Goal: Submit feedback/report problem

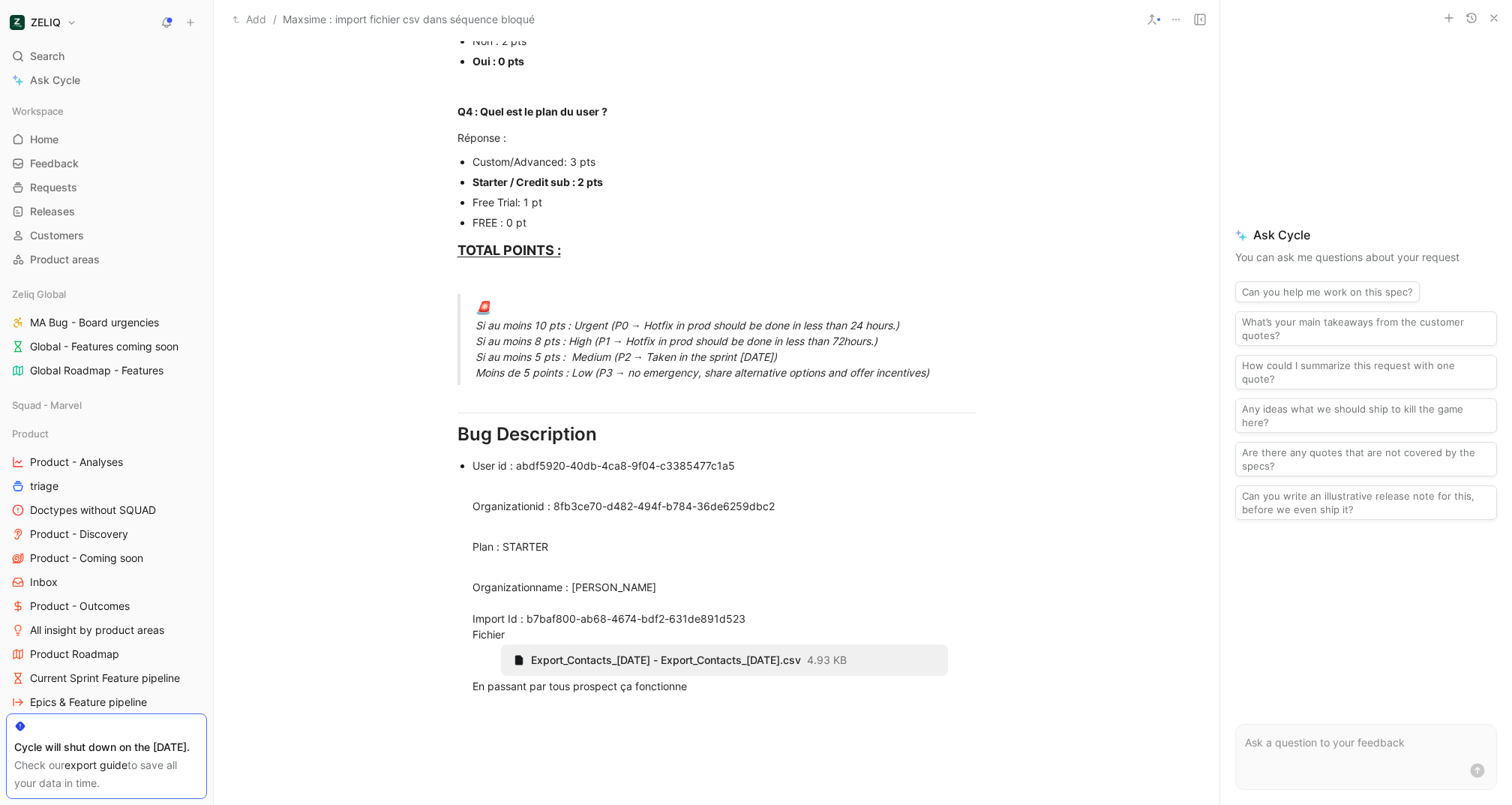
scroll to position [1025, 0]
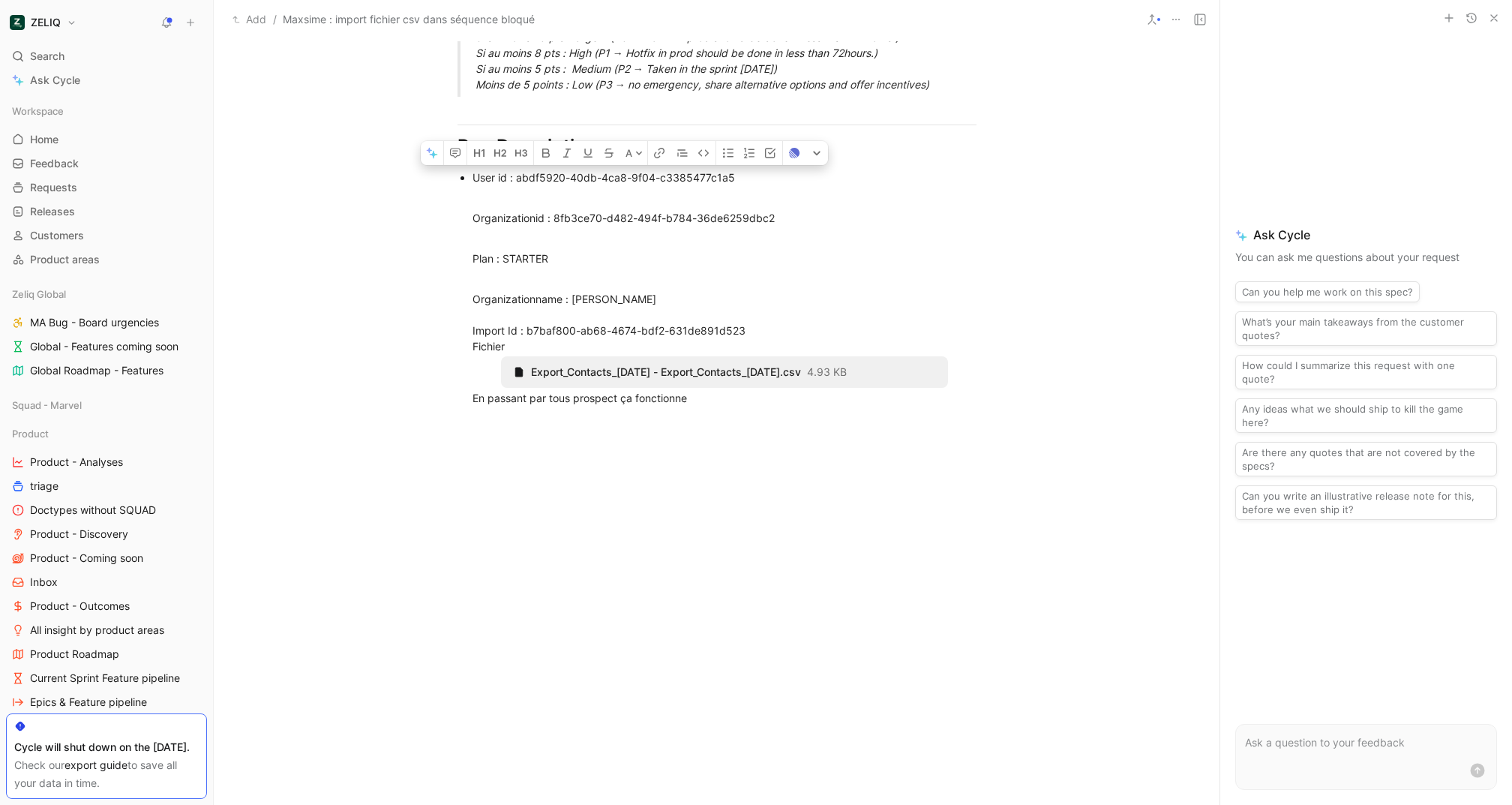
click at [779, 698] on div "1 Add cover Add release note Write Maxsime : import fichier csv dans séquence b…" at bounding box center [717, 422] width 1006 height 765
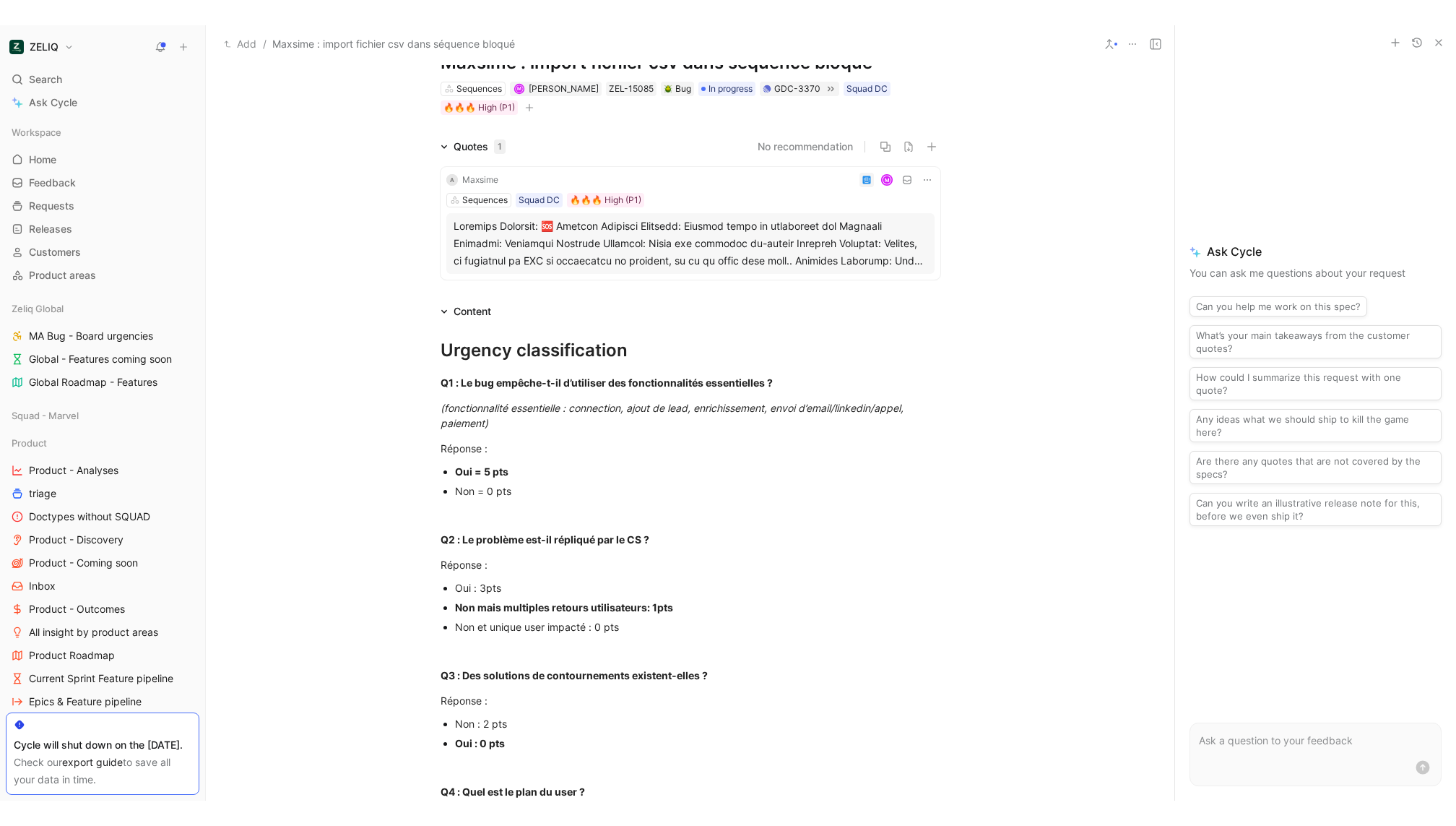
scroll to position [0, 0]
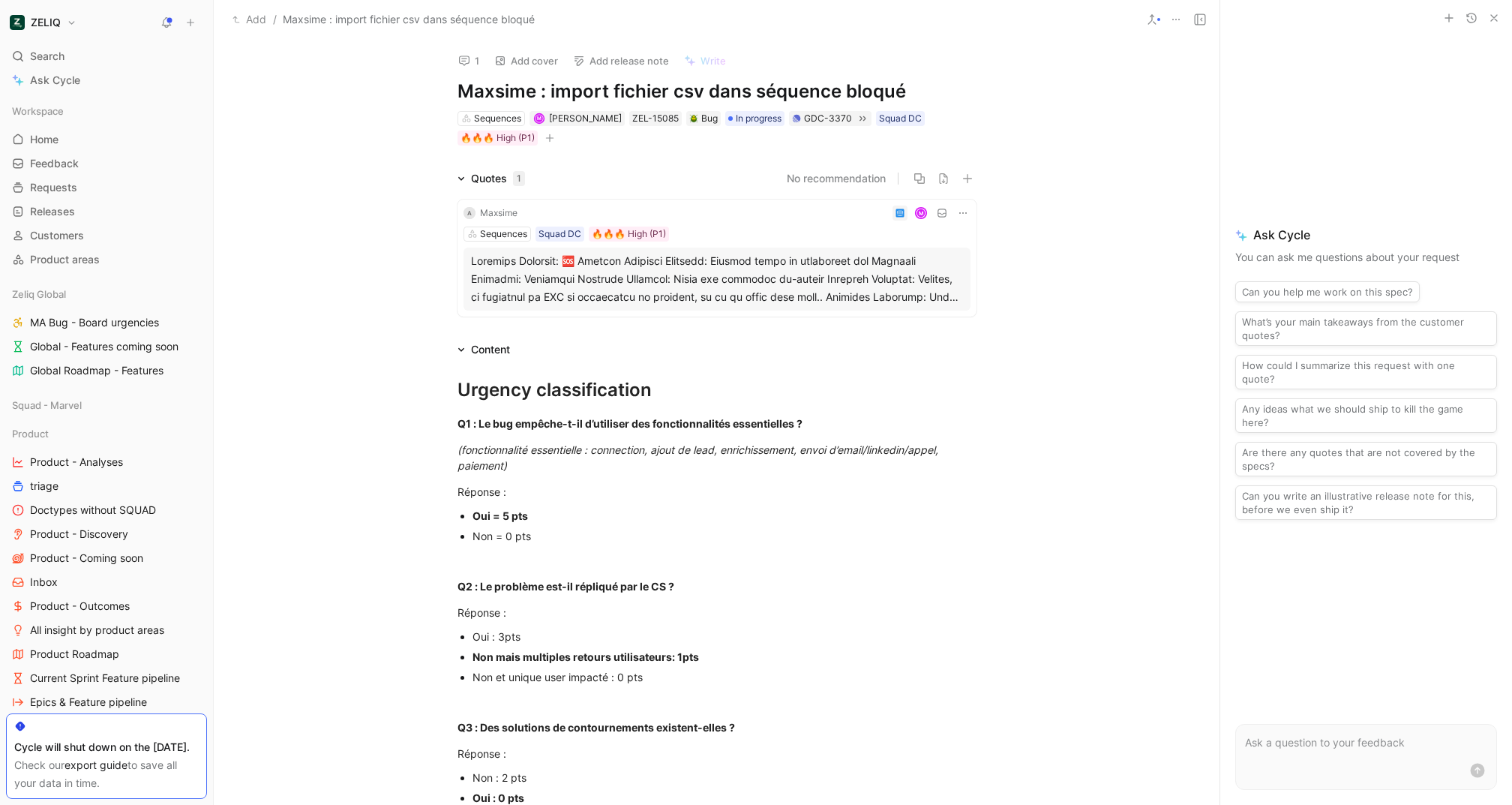
click at [710, 245] on div "A Maxsime M Sequences Squad DC 🔥🔥🔥 High (P1)" at bounding box center [717, 258] width 519 height 117
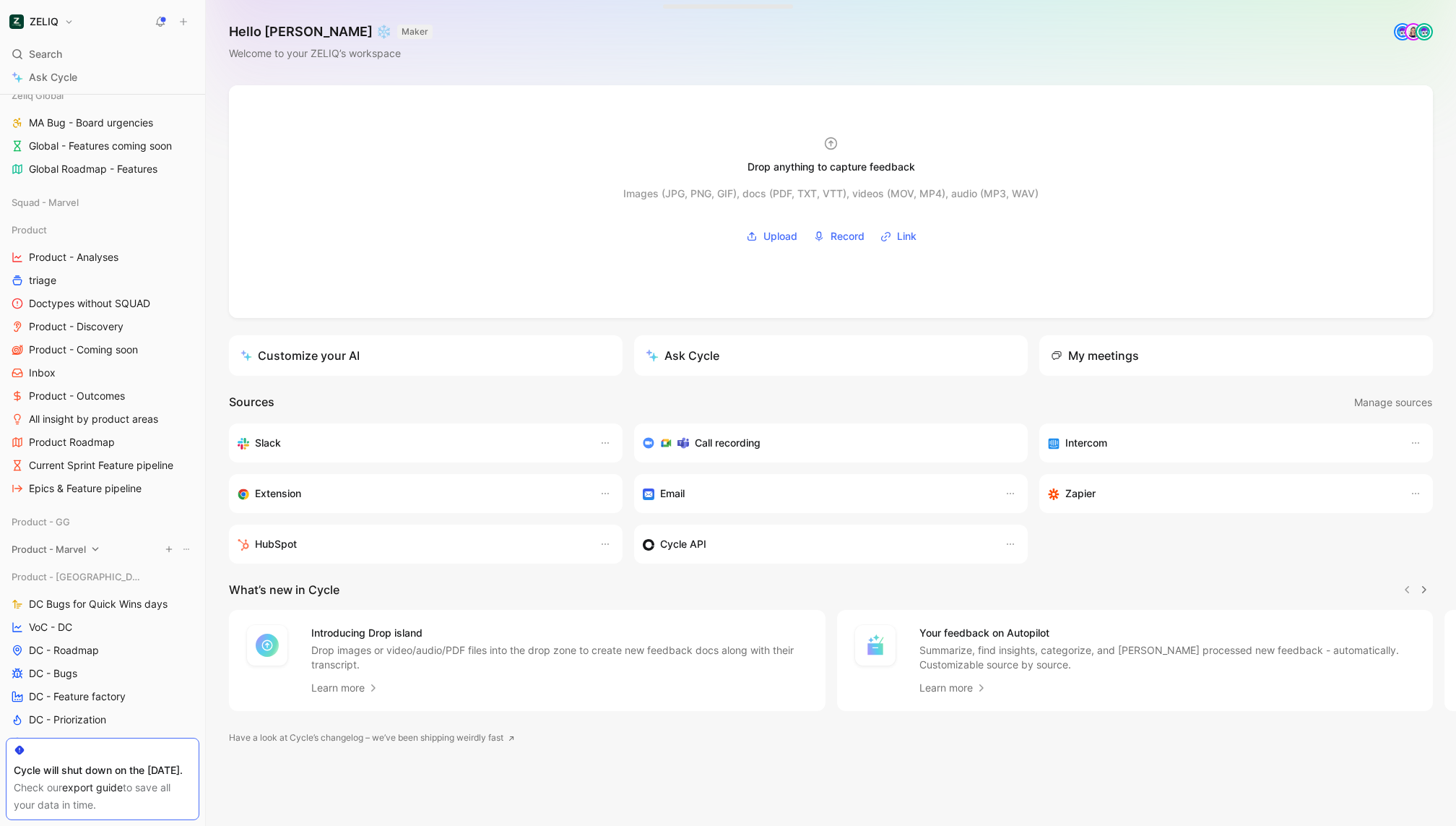
scroll to position [208, 0]
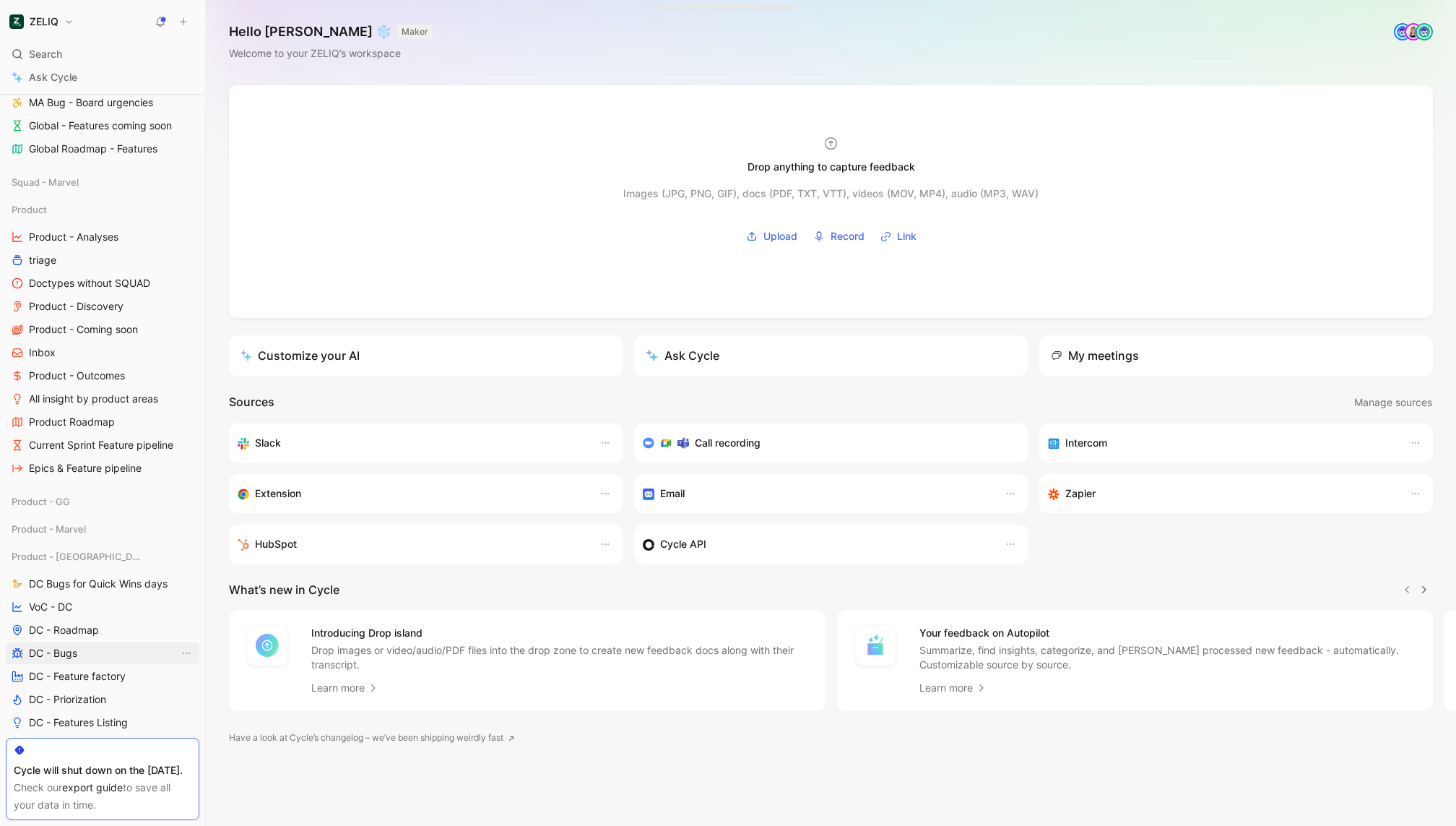
click at [61, 643] on link "DC - Bugs" at bounding box center [102, 653] width 194 height 22
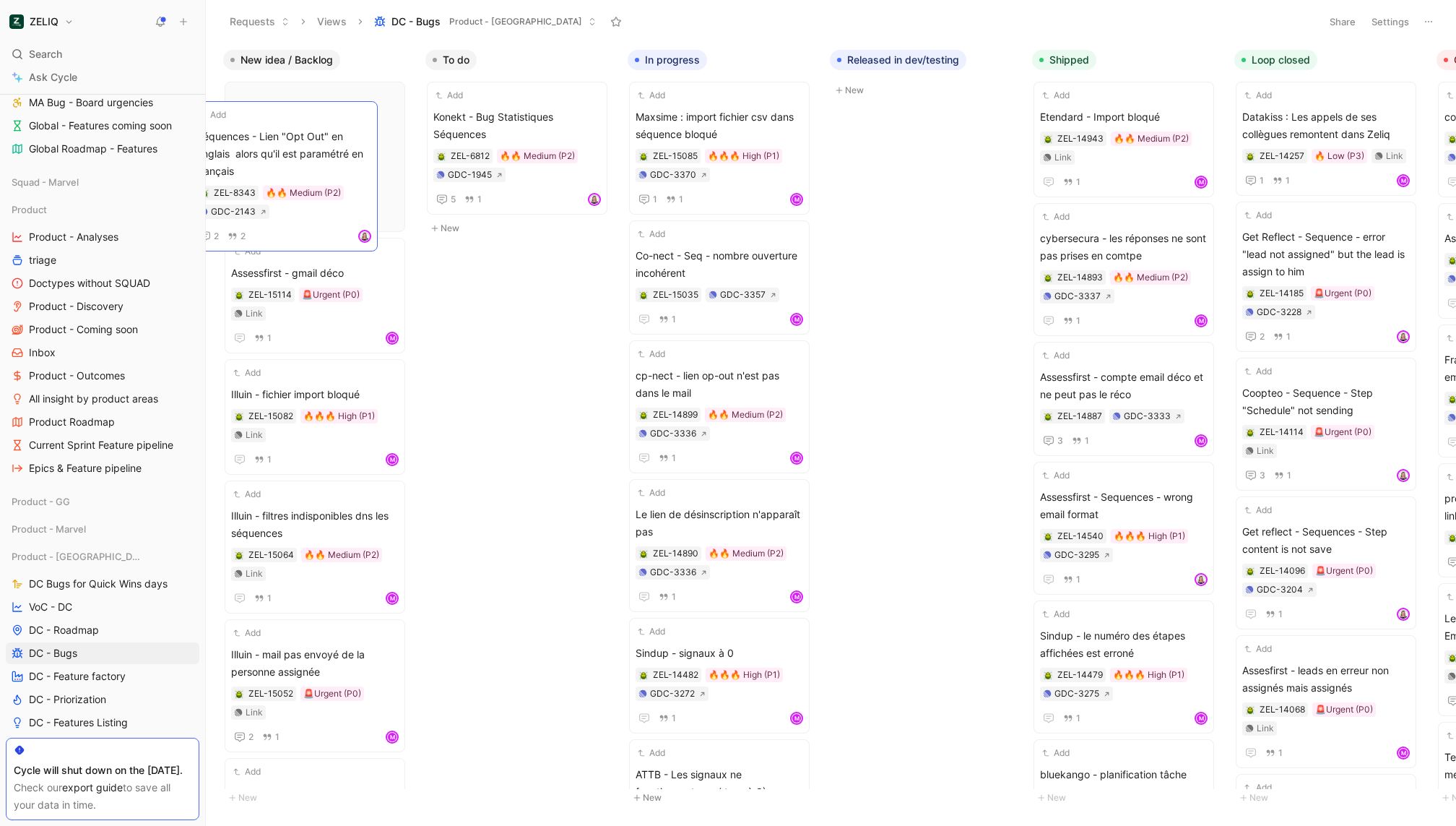
drag, startPoint x: 546, startPoint y: 154, endPoint x: 309, endPoint y: 173, distance: 237.8
click at [523, 119] on span "Konekt - Bug Statistiques Séquences" at bounding box center [518, 126] width 168 height 34
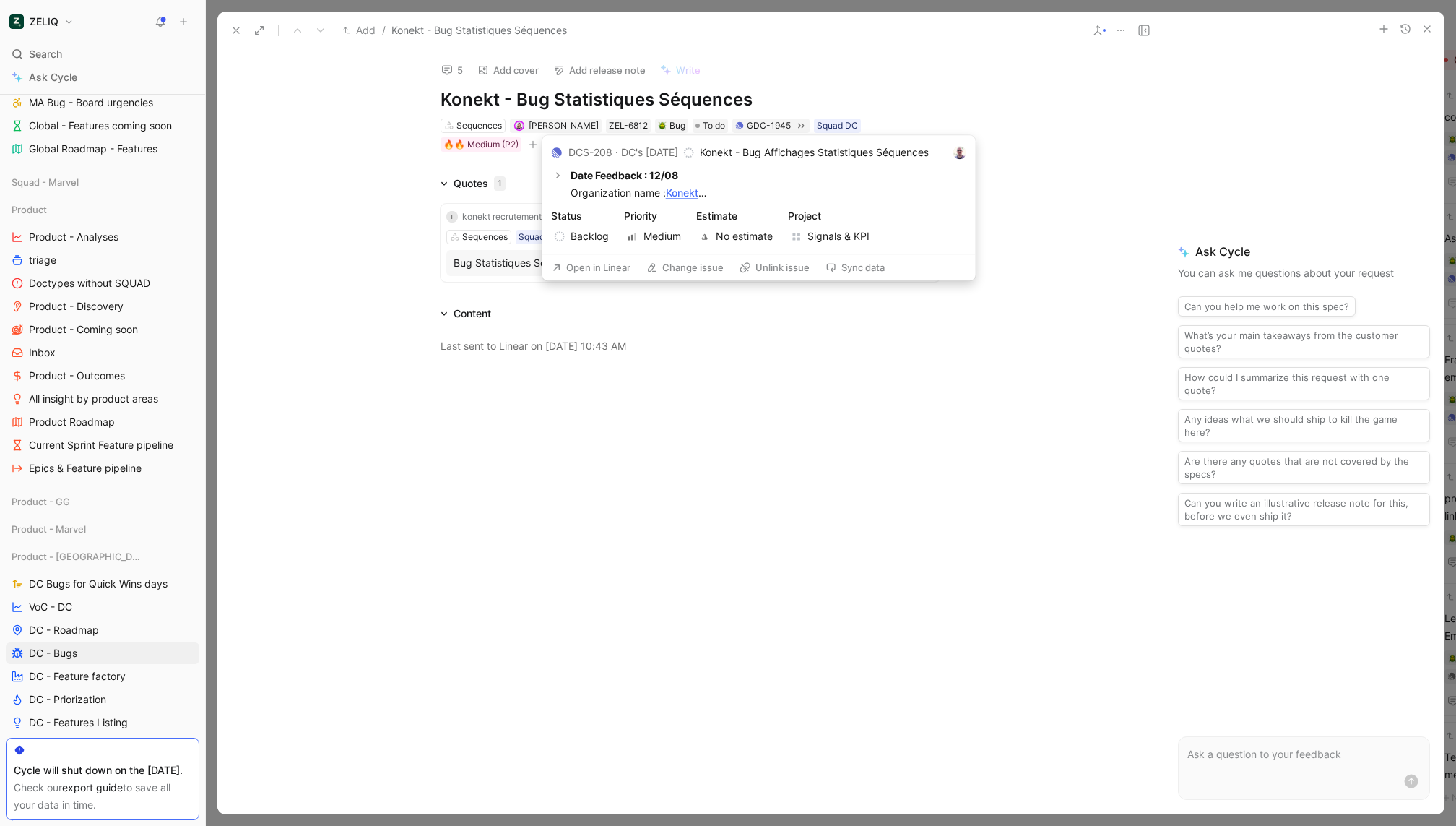
click at [588, 257] on div "Open in Linear Change issue Unlink issue Sync data" at bounding box center [759, 267] width 434 height 27
click at [588, 266] on button "Open in Linear" at bounding box center [591, 267] width 92 height 20
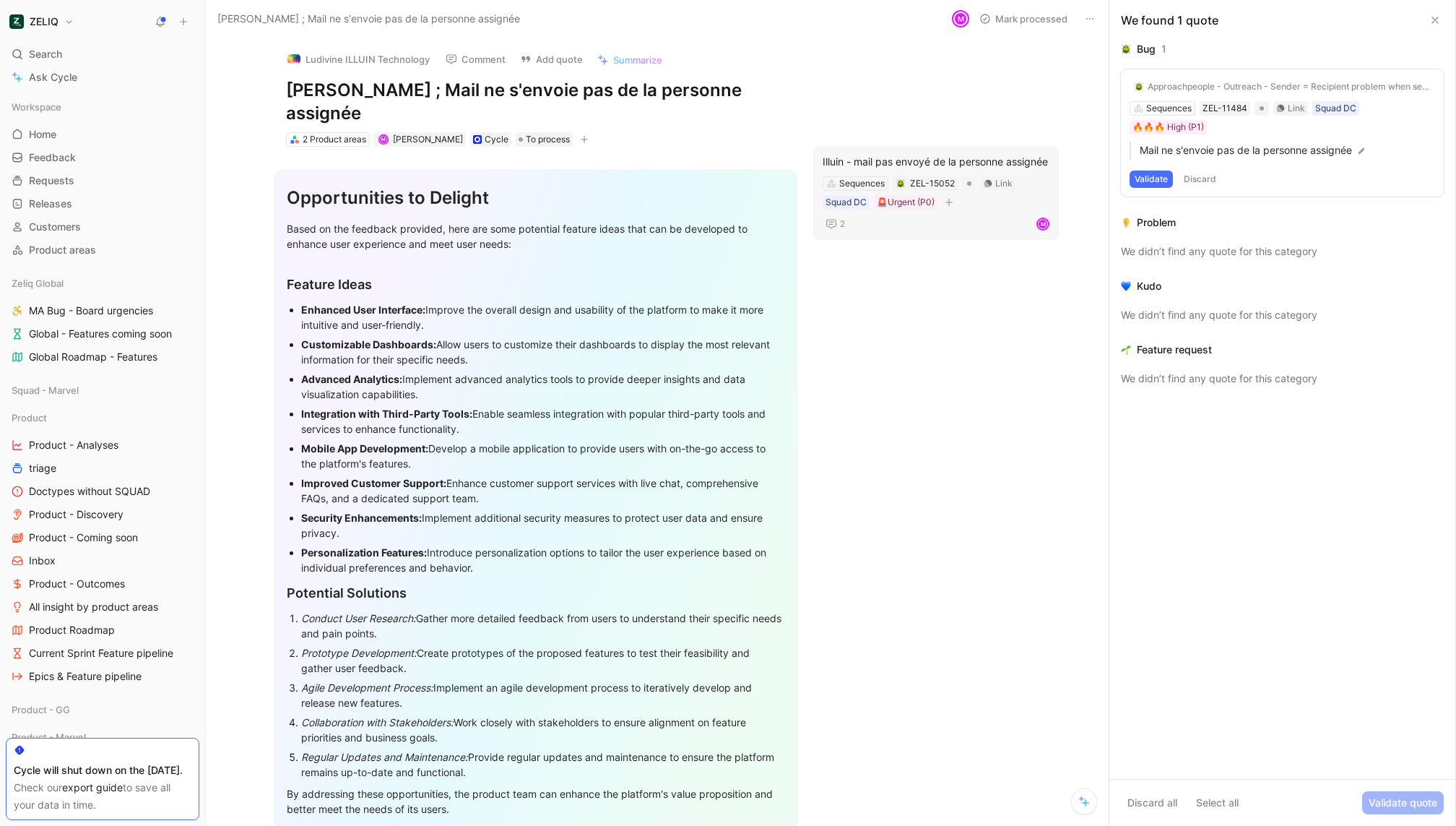
click at [898, 155] on div "Illuin - mail pas envoyé de la personne assignée" at bounding box center [936, 162] width 227 height 17
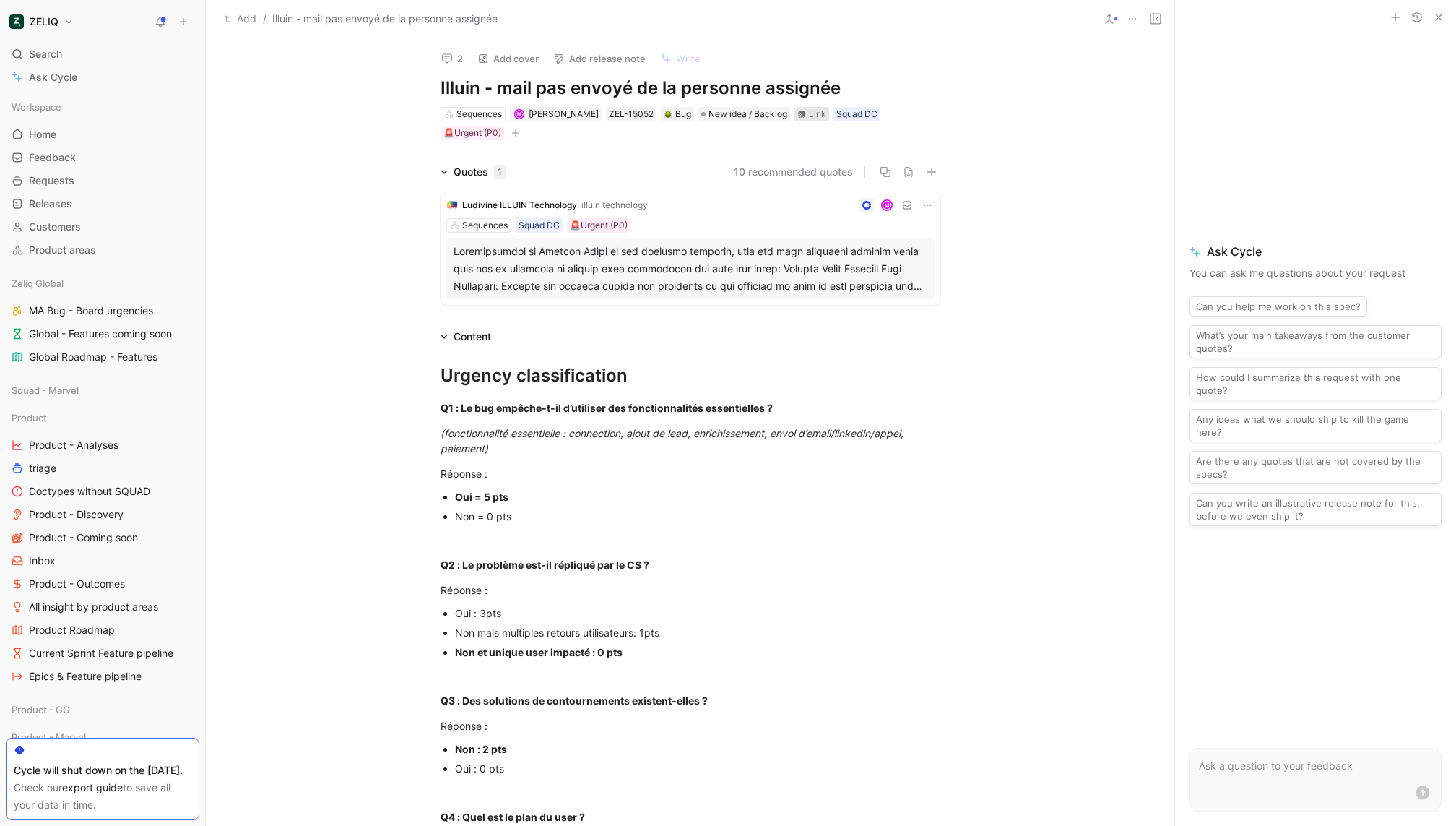
click at [810, 120] on div "Link" at bounding box center [818, 114] width 17 height 14
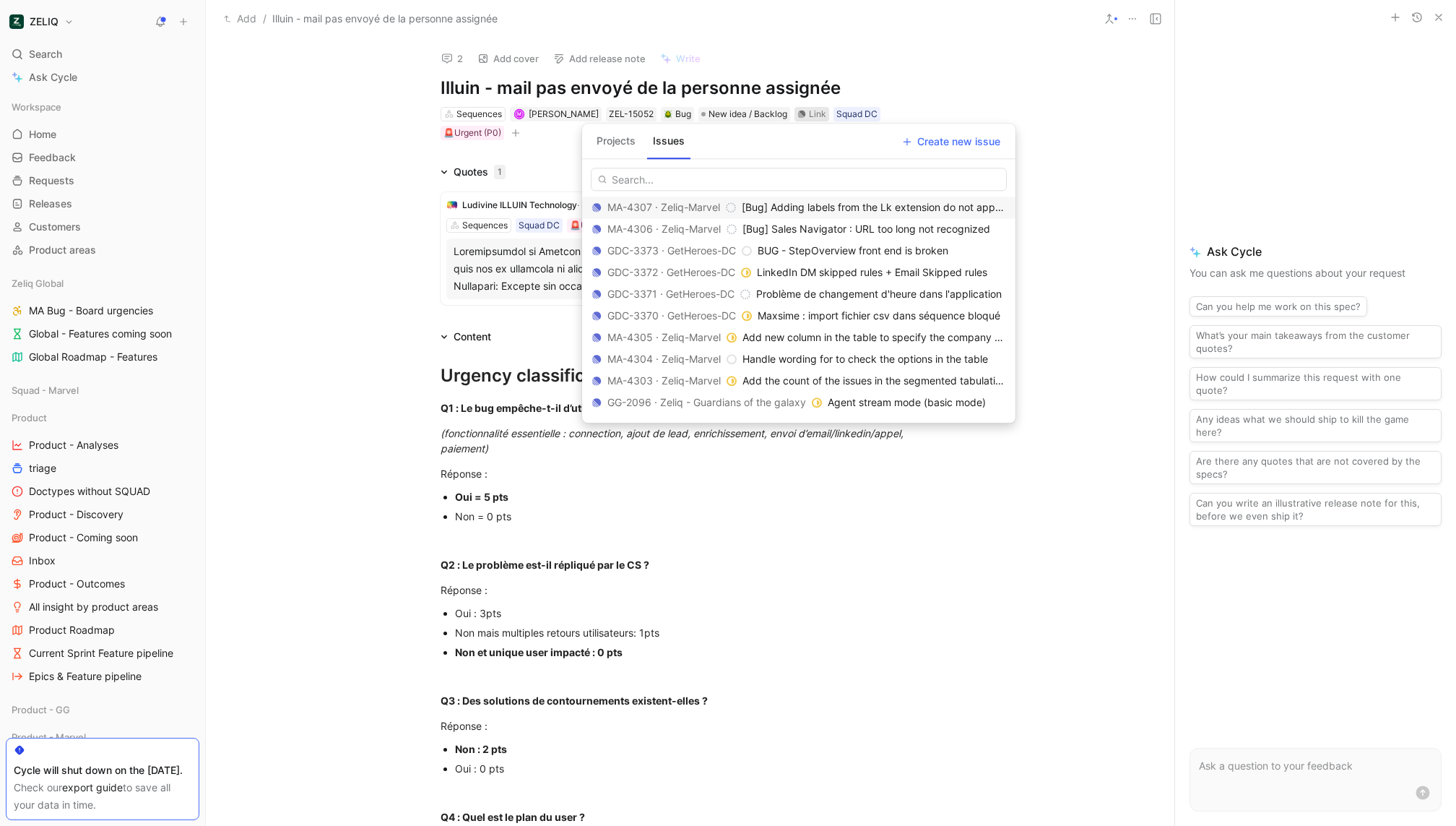
click at [809, 186] on input "text" at bounding box center [799, 179] width 416 height 23
type input "Retrieve assignation history"
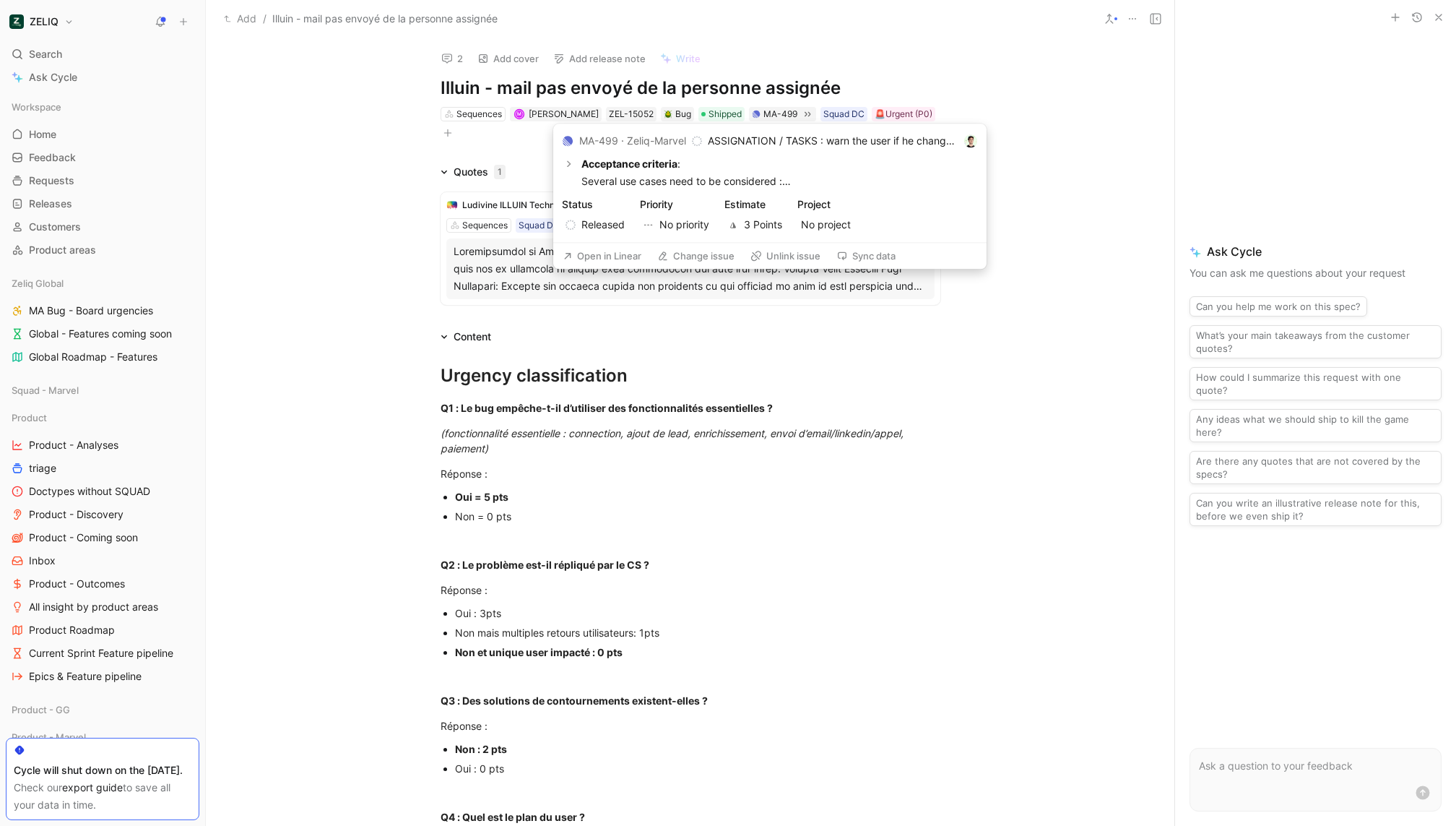
click at [610, 264] on button "Open in Linear" at bounding box center [602, 256] width 92 height 20
click at [776, 259] on button "Unlink issue" at bounding box center [785, 256] width 83 height 20
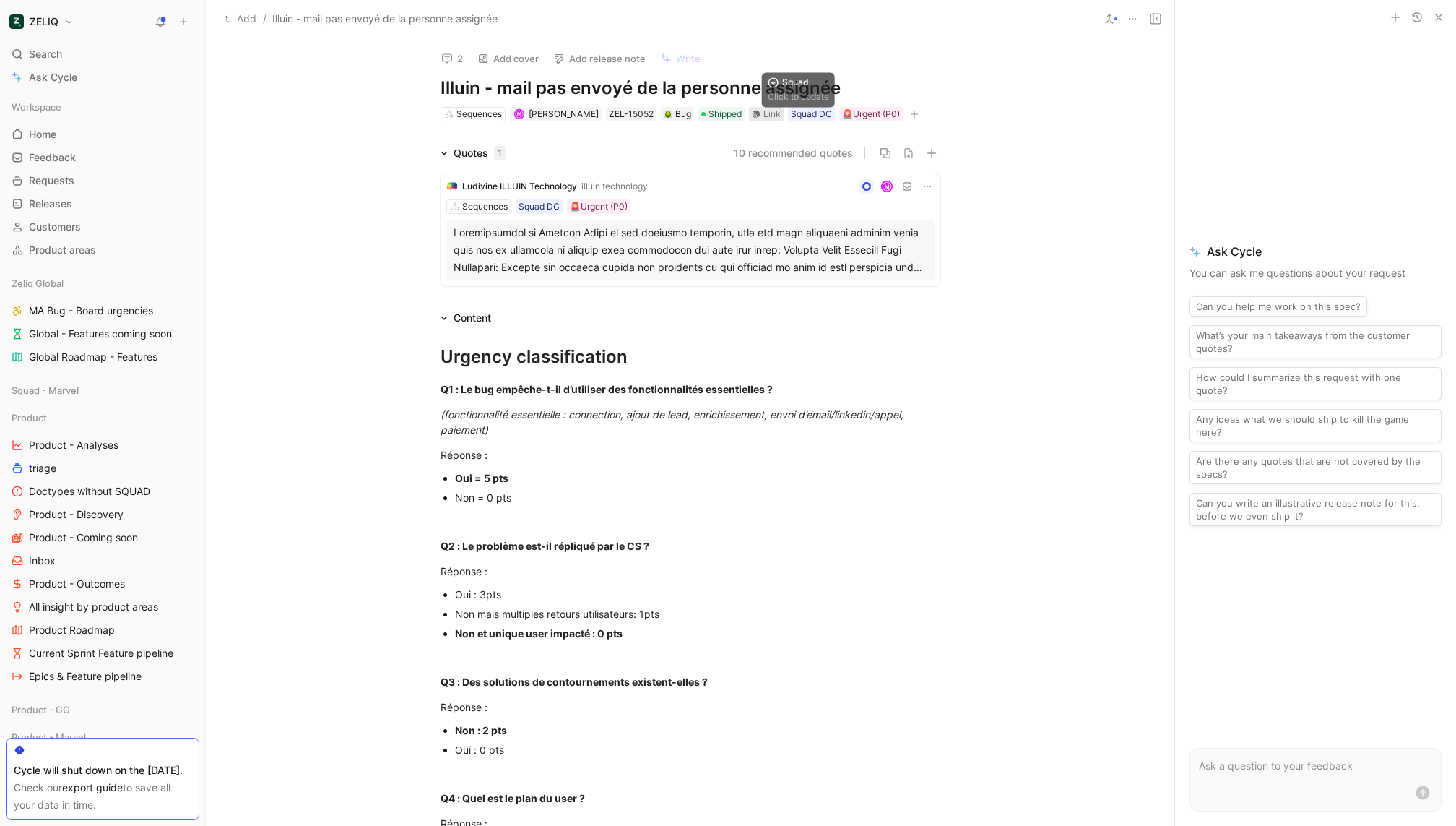
click at [752, 111] on icon at bounding box center [756, 114] width 9 height 9
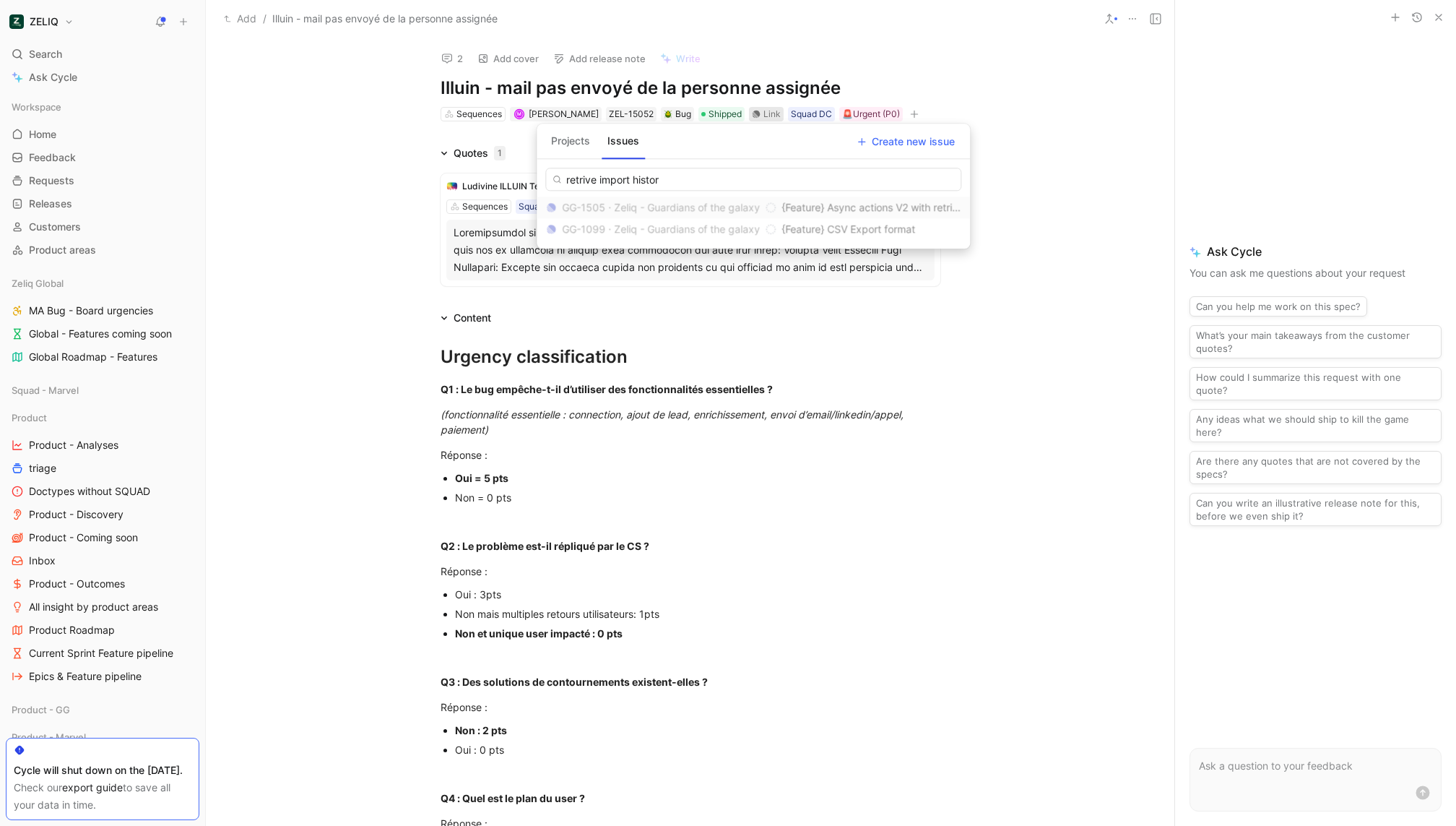
type input "retrive import history"
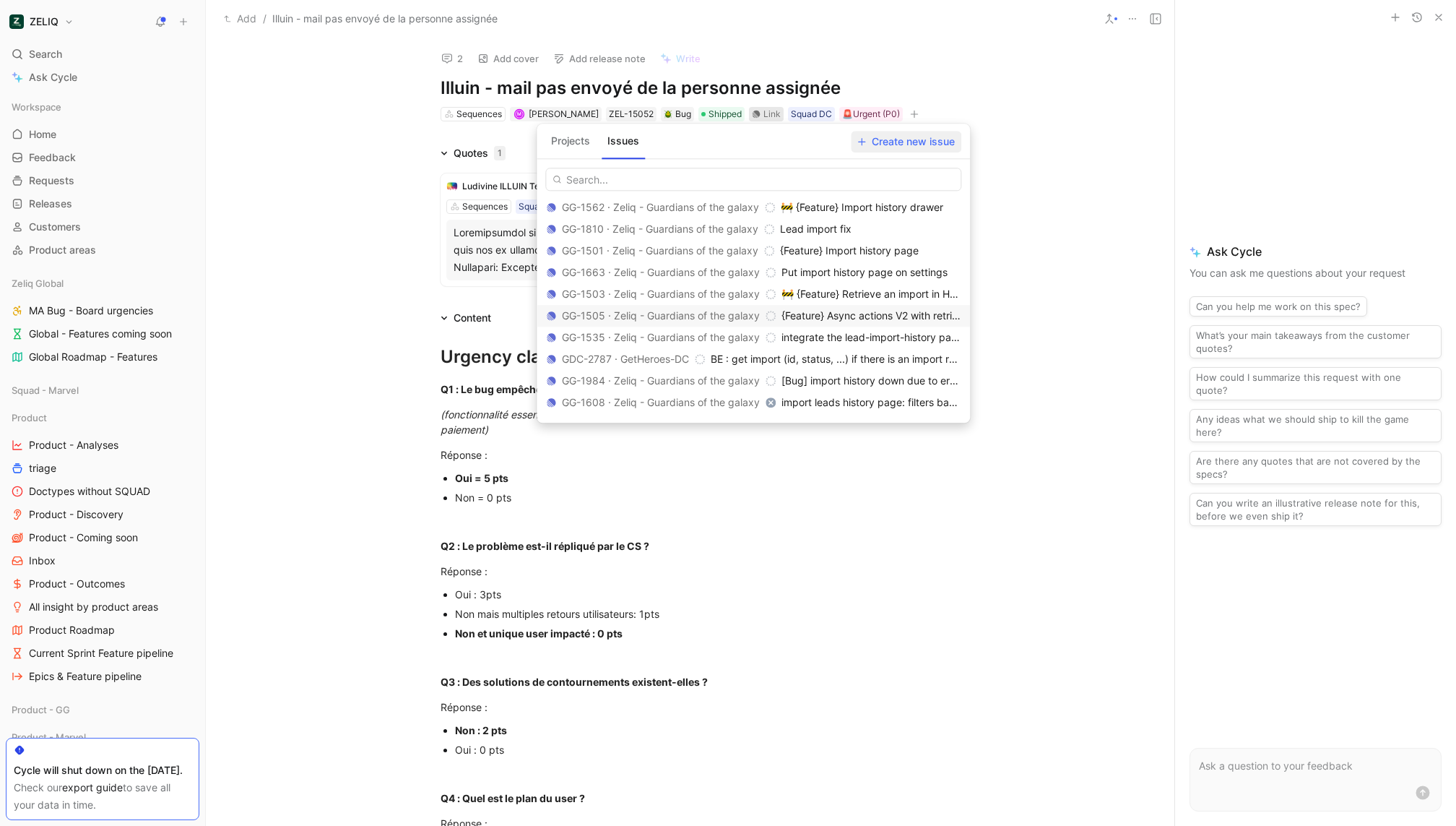
click at [909, 141] on span "Create new issue" at bounding box center [906, 141] width 97 height 17
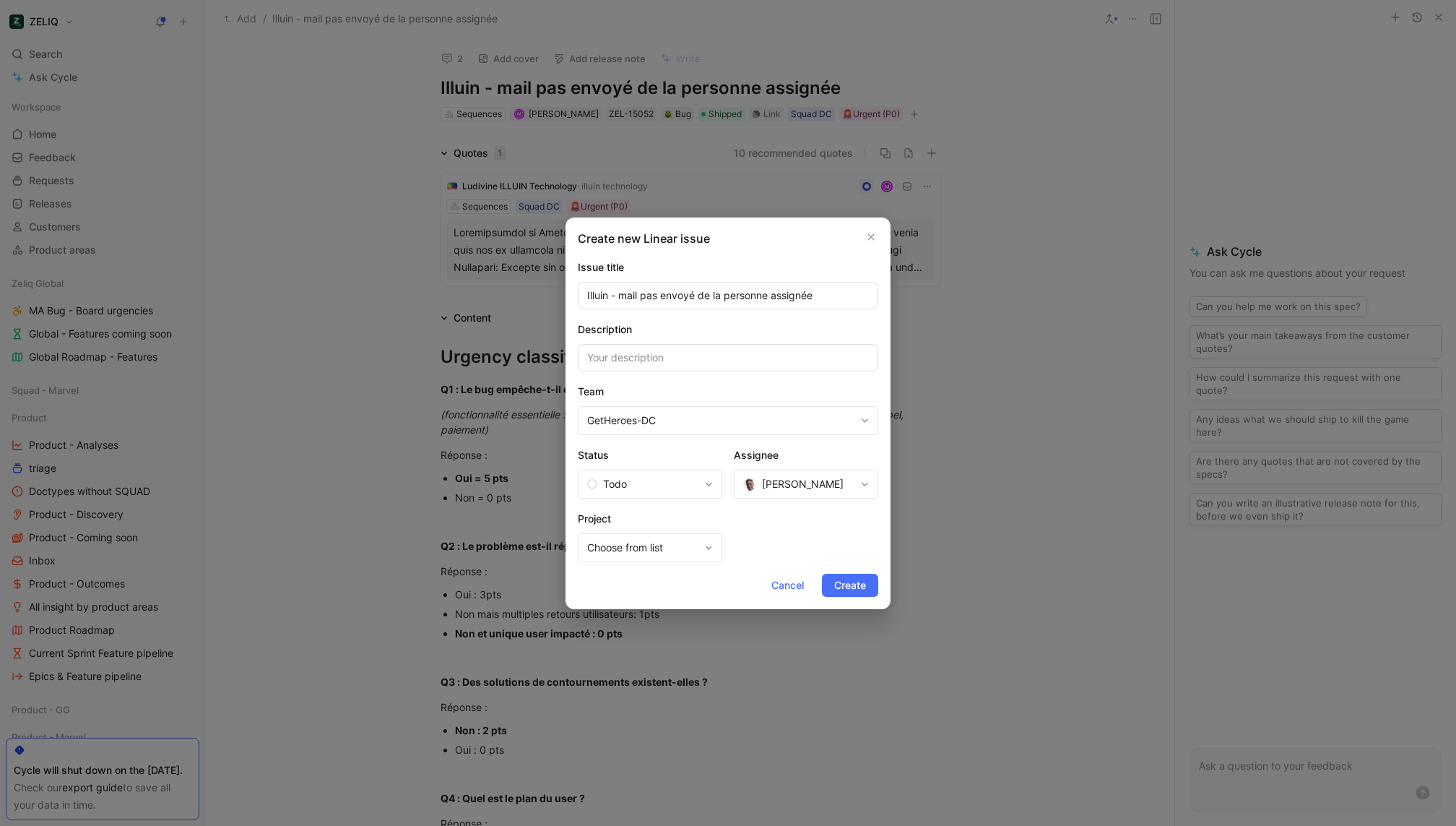
drag, startPoint x: 827, startPoint y: 294, endPoint x: 407, endPoint y: 302, distance: 420.1
click at [407, 302] on div "Create new Linear issue Issue title Illuin - mail pas envoyé de la personne ass…" at bounding box center [728, 413] width 1456 height 826
click at [855, 482] on span "Laurent LUCIANO" at bounding box center [799, 484] width 112 height 17
click at [698, 350] on input at bounding box center [728, 358] width 300 height 28
click at [627, 297] on input "retrive import history" at bounding box center [728, 295] width 300 height 28
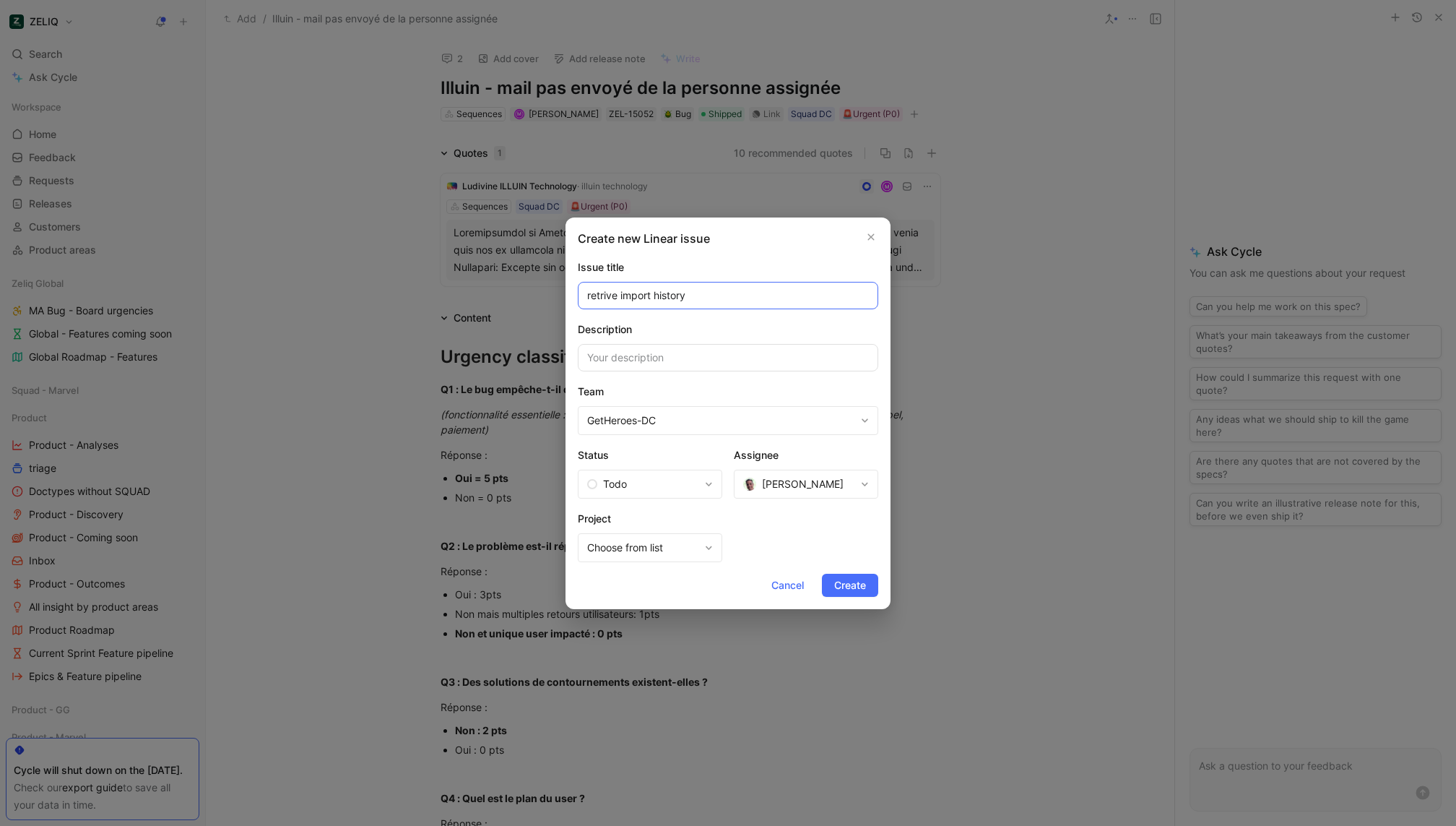
click at [627, 297] on input "retrive import history" at bounding box center [728, 295] width 300 height 28
type input "retrive assignation history"
click at [849, 594] on button "Create" at bounding box center [850, 586] width 56 height 23
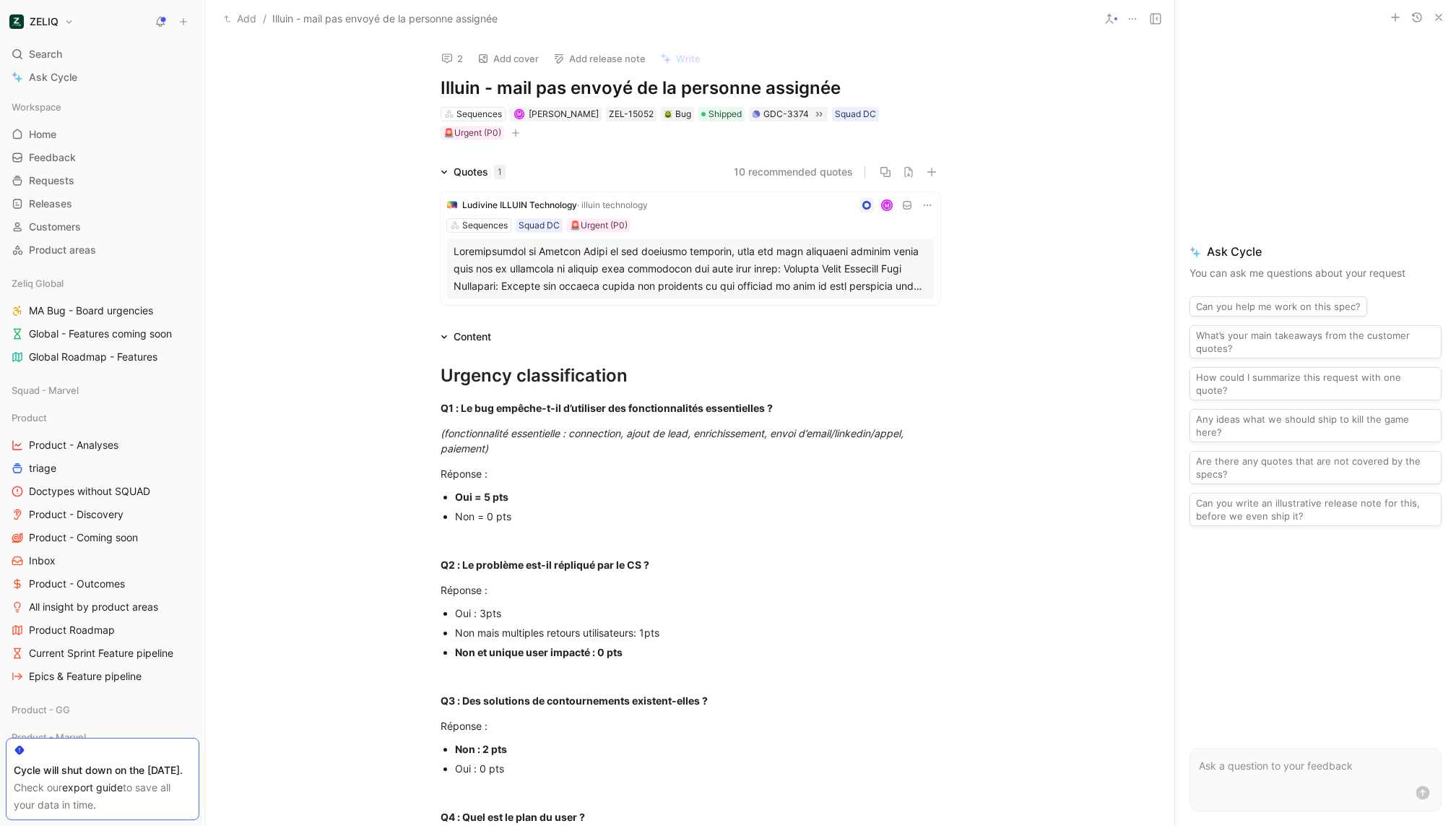
click at [443, 57] on icon at bounding box center [447, 58] width 11 height 11
click at [458, 52] on button "2" at bounding box center [452, 58] width 34 height 20
click at [442, 55] on use at bounding box center [447, 58] width 10 height 10
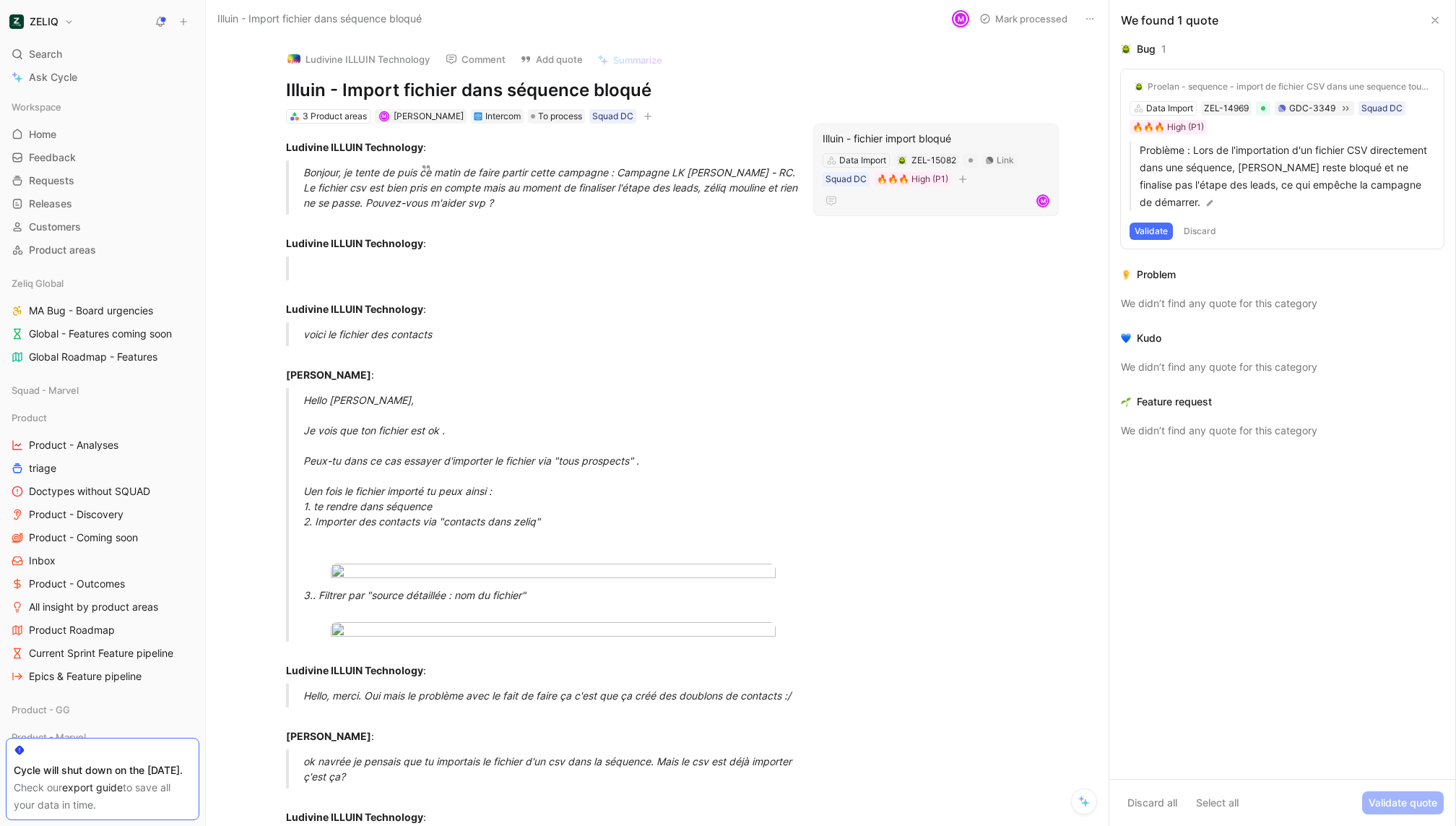
click at [957, 127] on div "Illuin - fichier import bloqué Data Import ZEL-15082 Link Squad DC 🔥🔥🔥 High (P1…" at bounding box center [936, 170] width 246 height 93
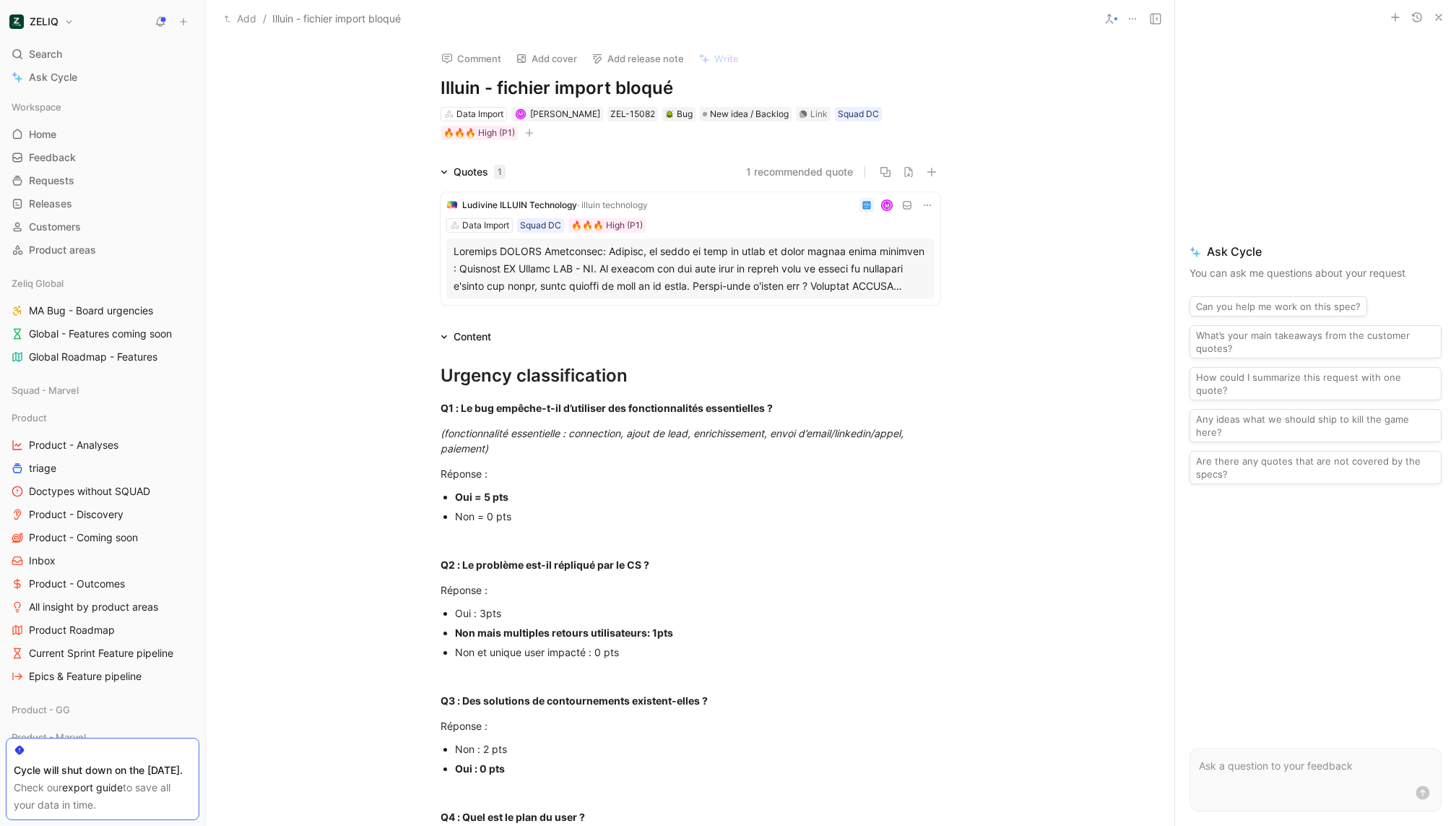
click at [456, 51] on button "Comment" at bounding box center [471, 58] width 73 height 20
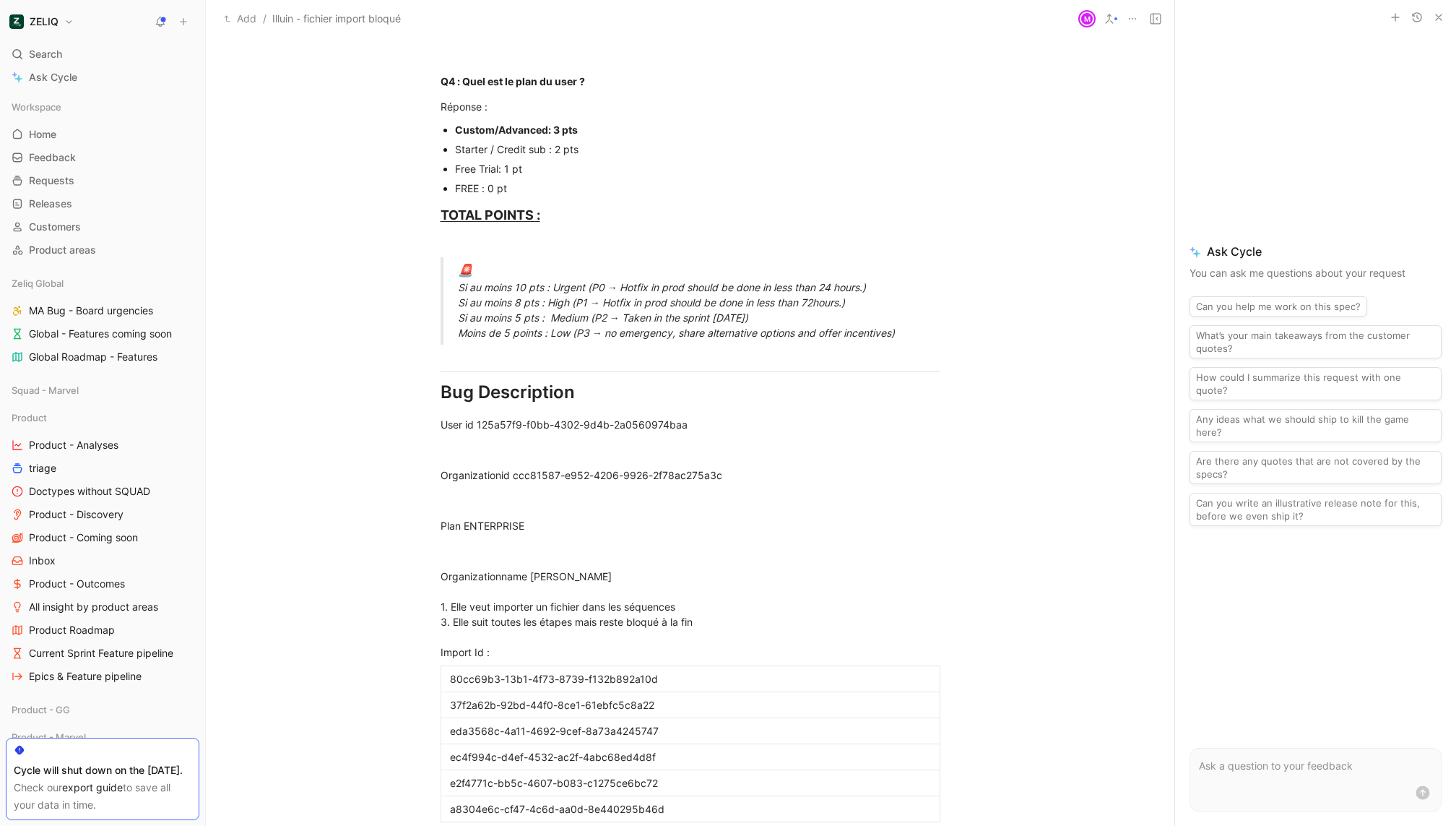
scroll to position [1256, 0]
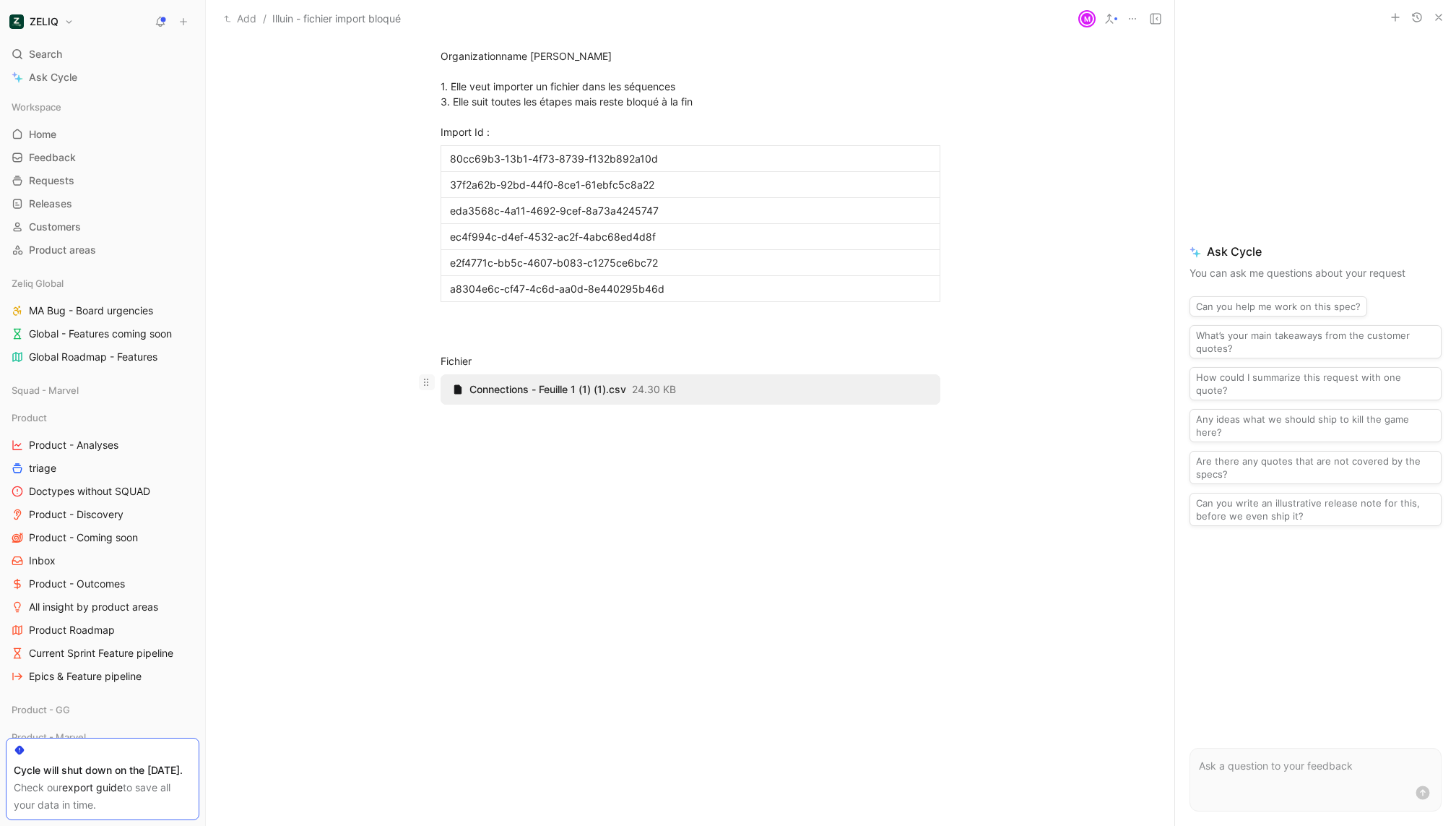
click at [424, 381] on icon at bounding box center [426, 382] width 11 height 11
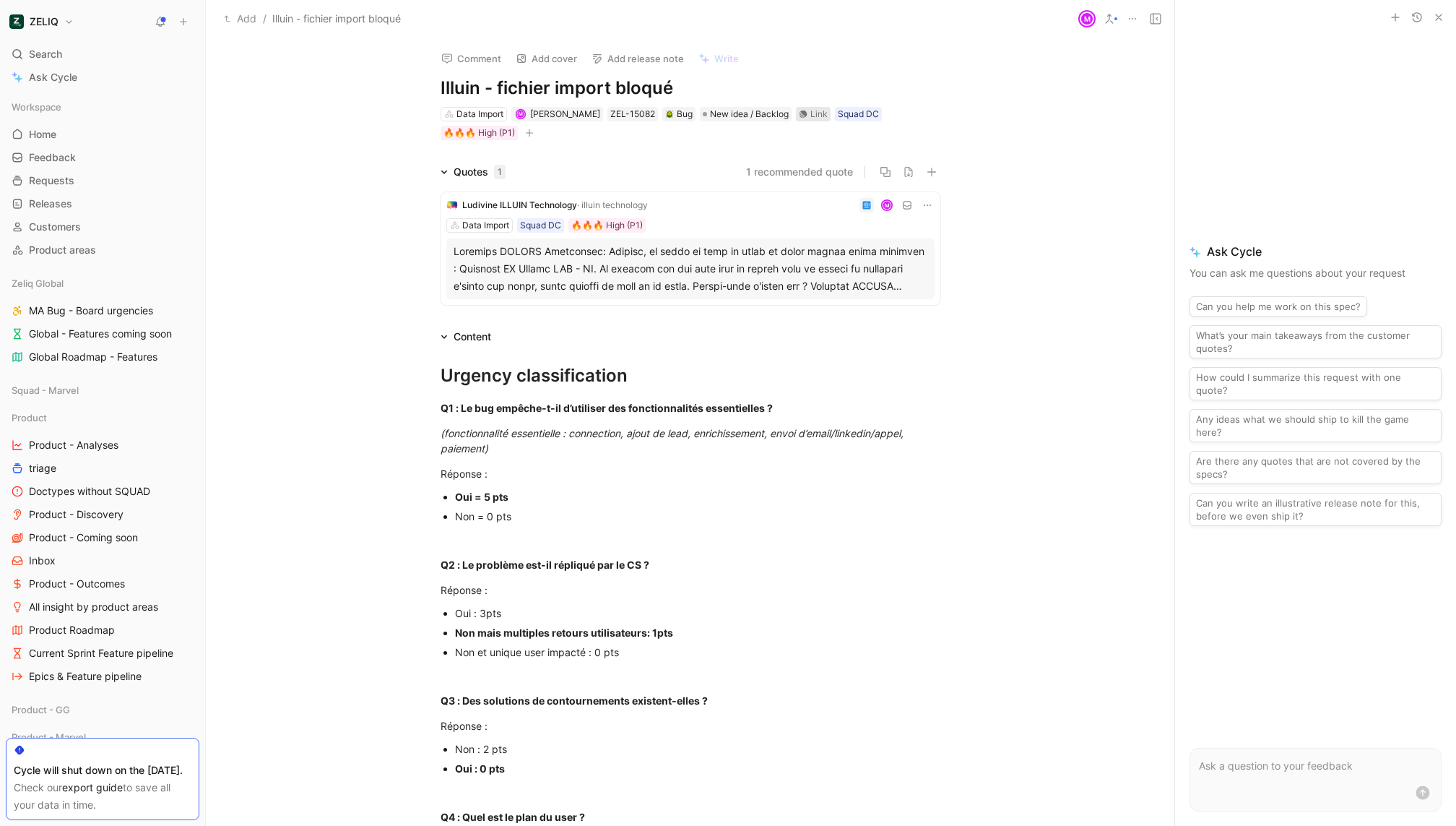
click at [810, 110] on div "Link" at bounding box center [819, 114] width 17 height 14
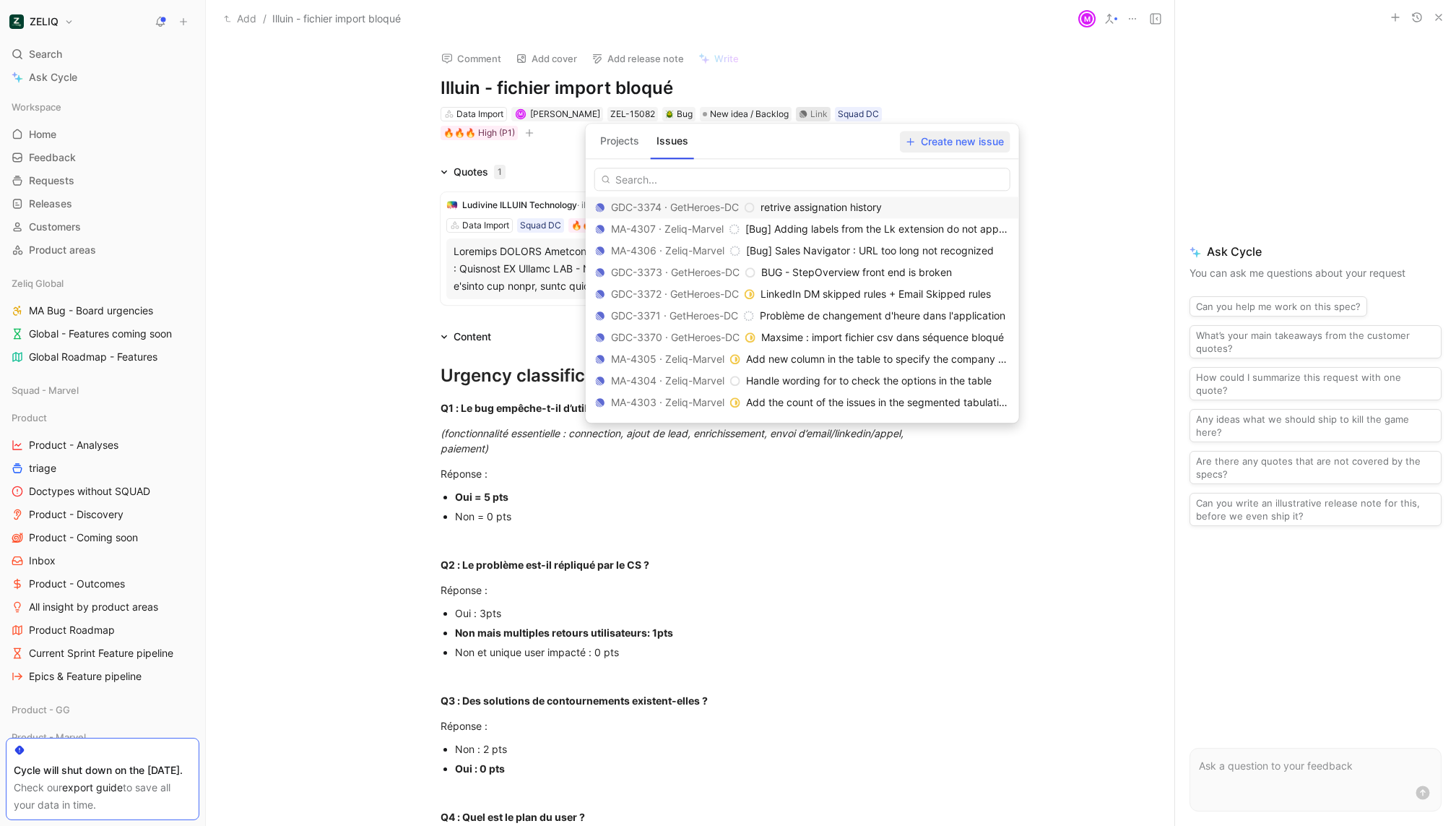
click at [954, 137] on span "Create new issue" at bounding box center [955, 141] width 97 height 17
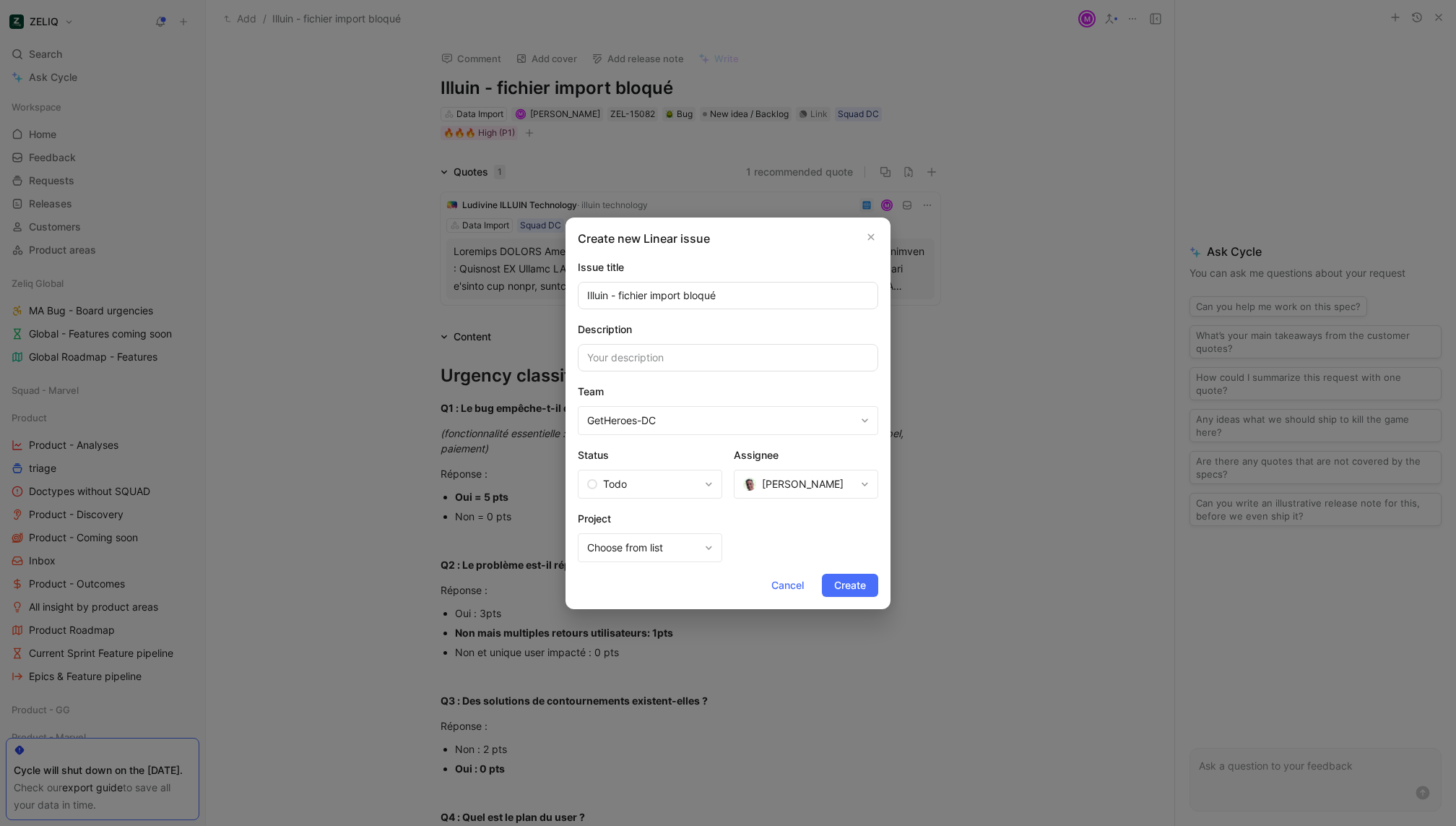
click at [845, 496] on button "[PERSON_NAME]" at bounding box center [807, 484] width 145 height 29
type input "a"
type input "davi"
click at [798, 450] on span "d GUYONVARCH" at bounding box center [819, 448] width 79 height 12
click at [848, 587] on span "Create" at bounding box center [850, 586] width 31 height 17
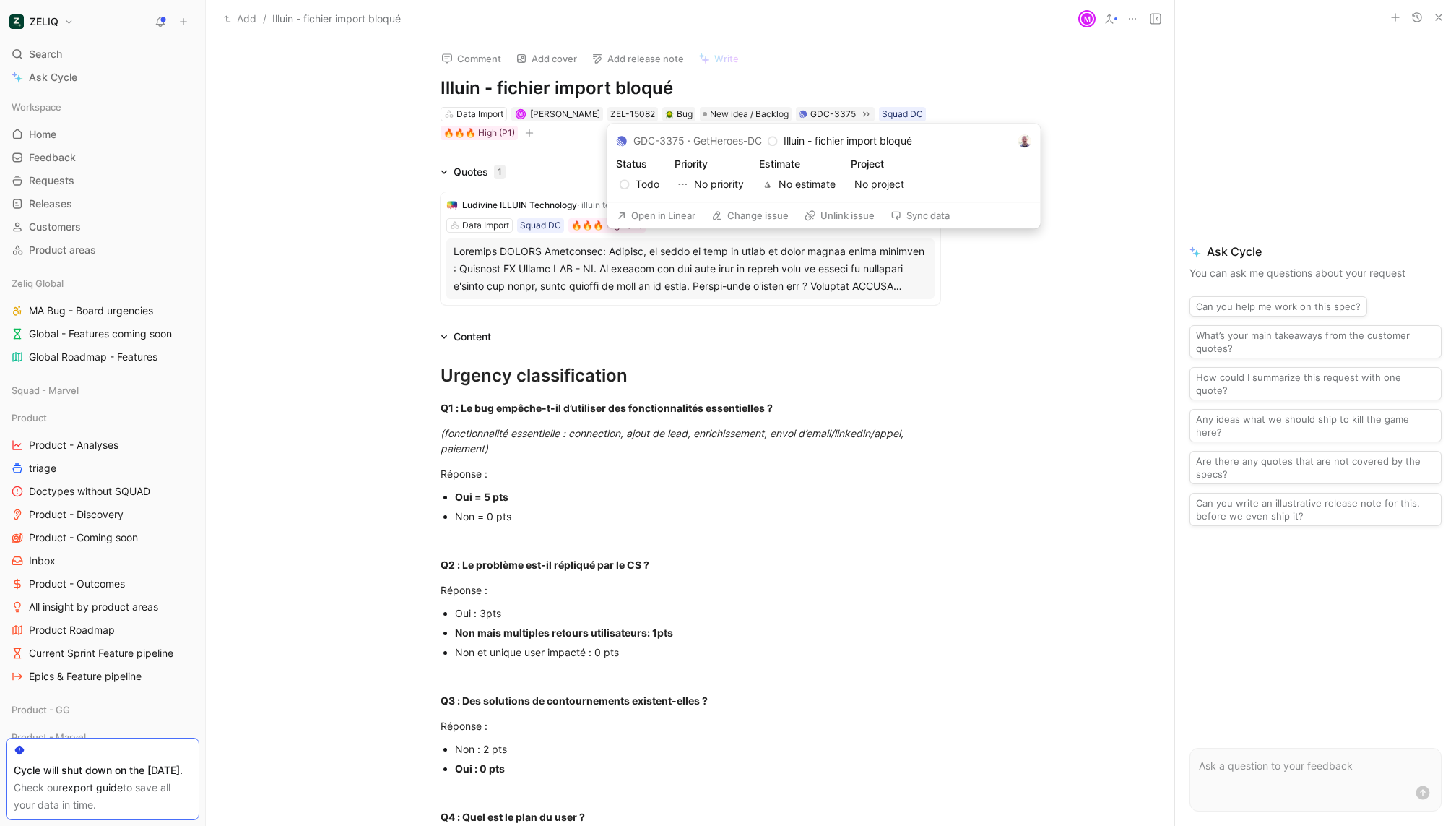
click at [668, 213] on button "Open in Linear" at bounding box center [656, 215] width 92 height 20
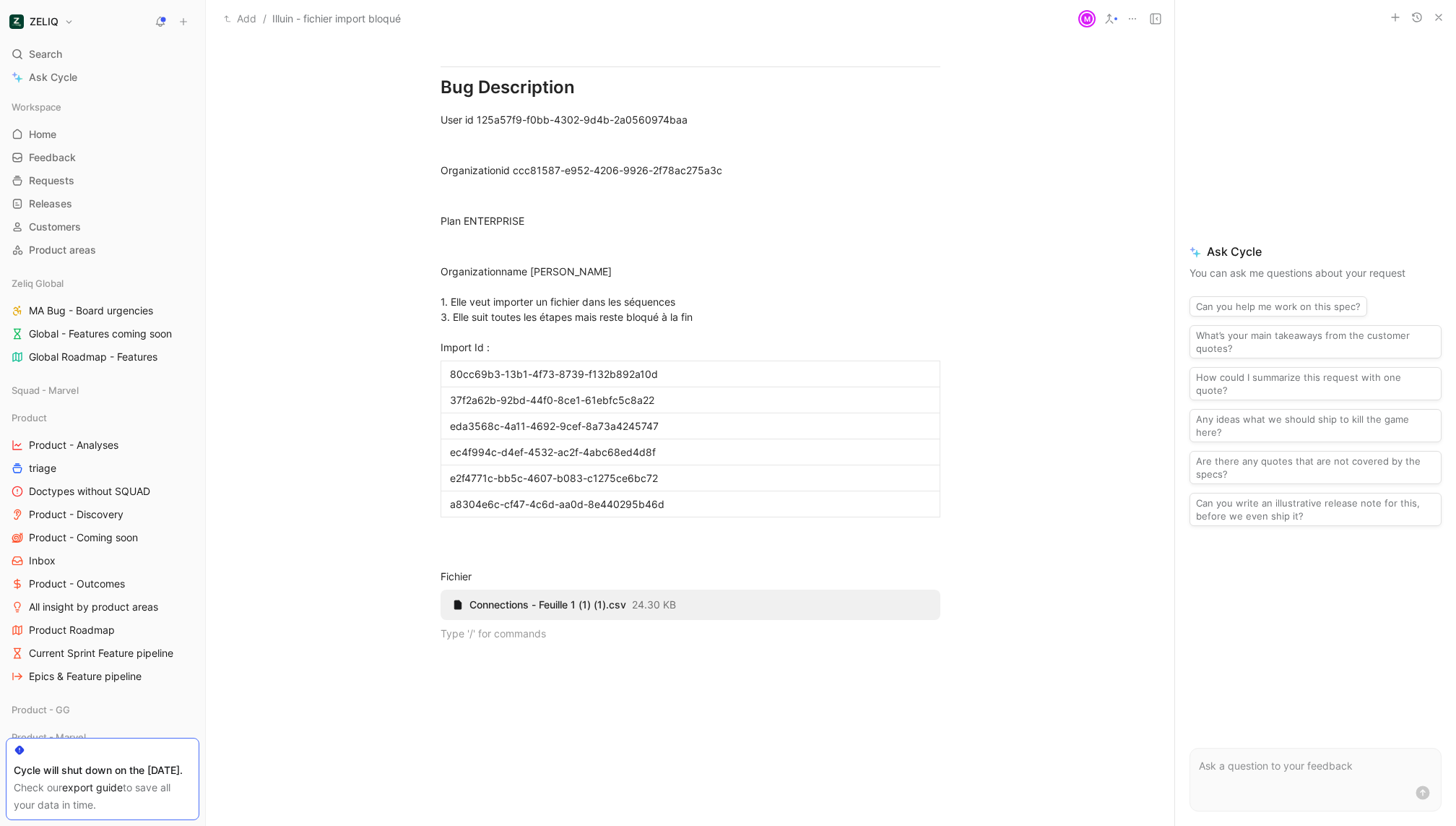
scroll to position [1256, 0]
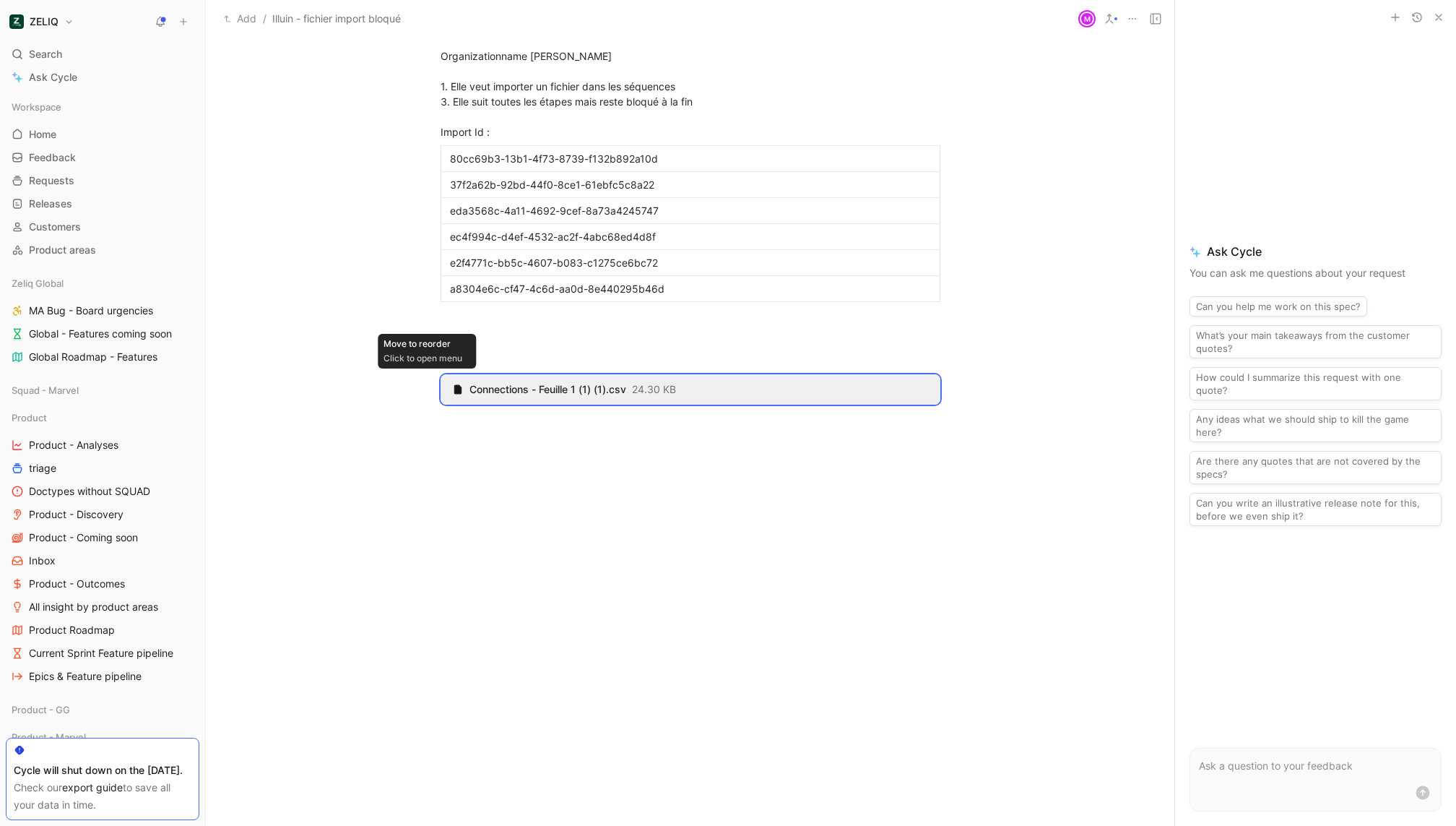
click at [0, 0] on icon at bounding box center [0, 0] width 0 height 0
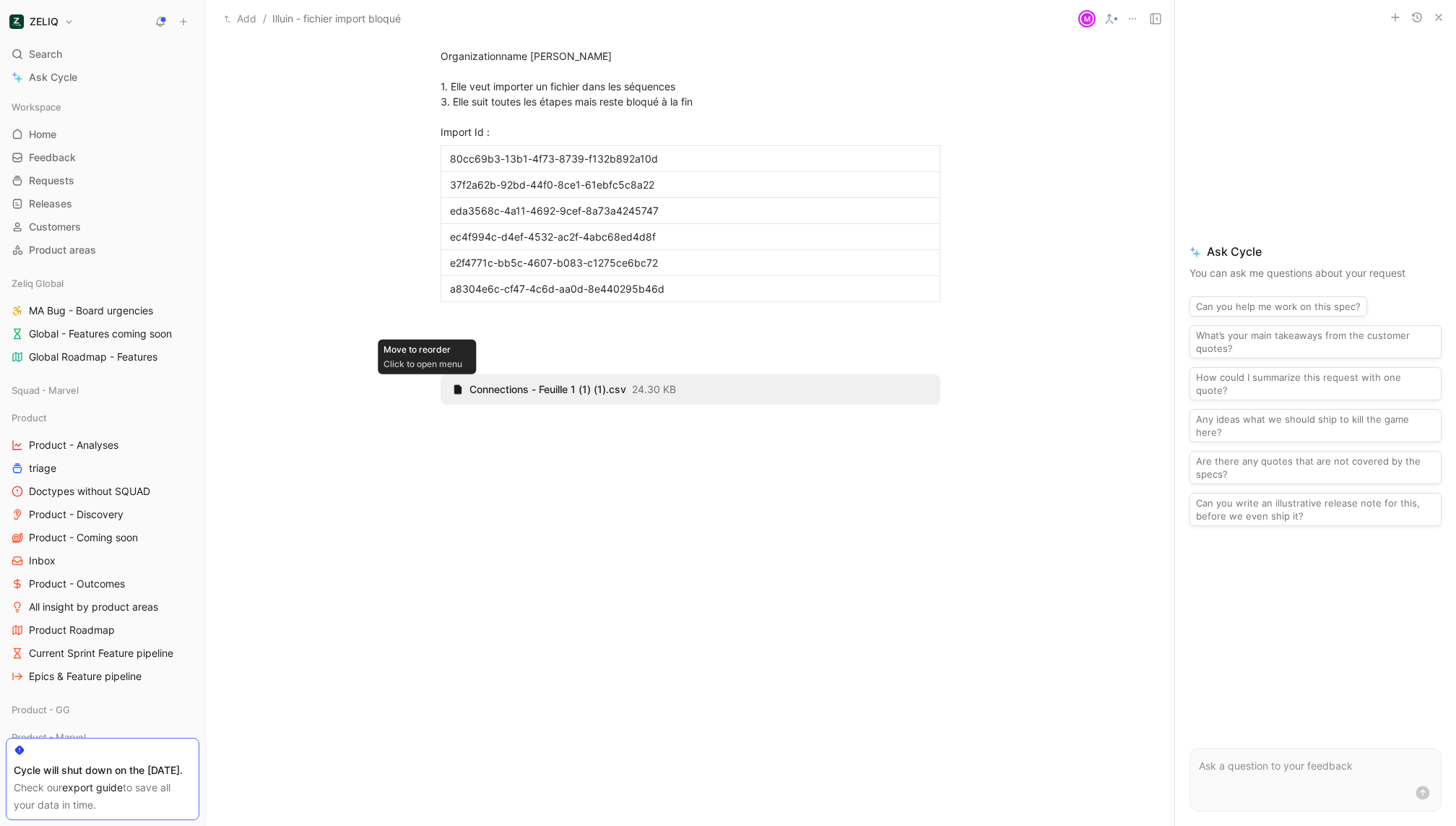
click at [0, 0] on use at bounding box center [0, 0] width 0 height 0
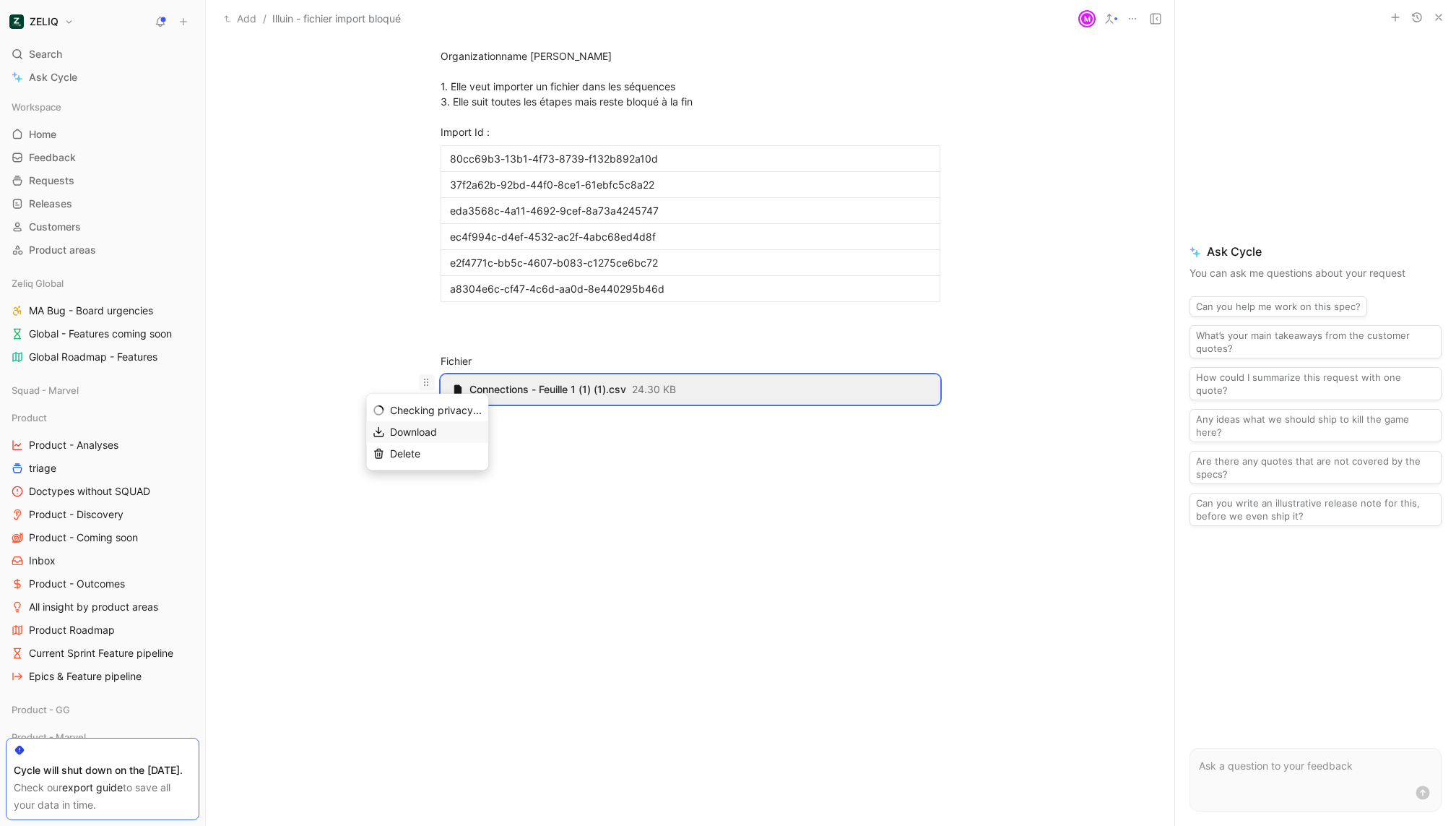
click at [424, 431] on span "Download" at bounding box center [413, 431] width 47 height 12
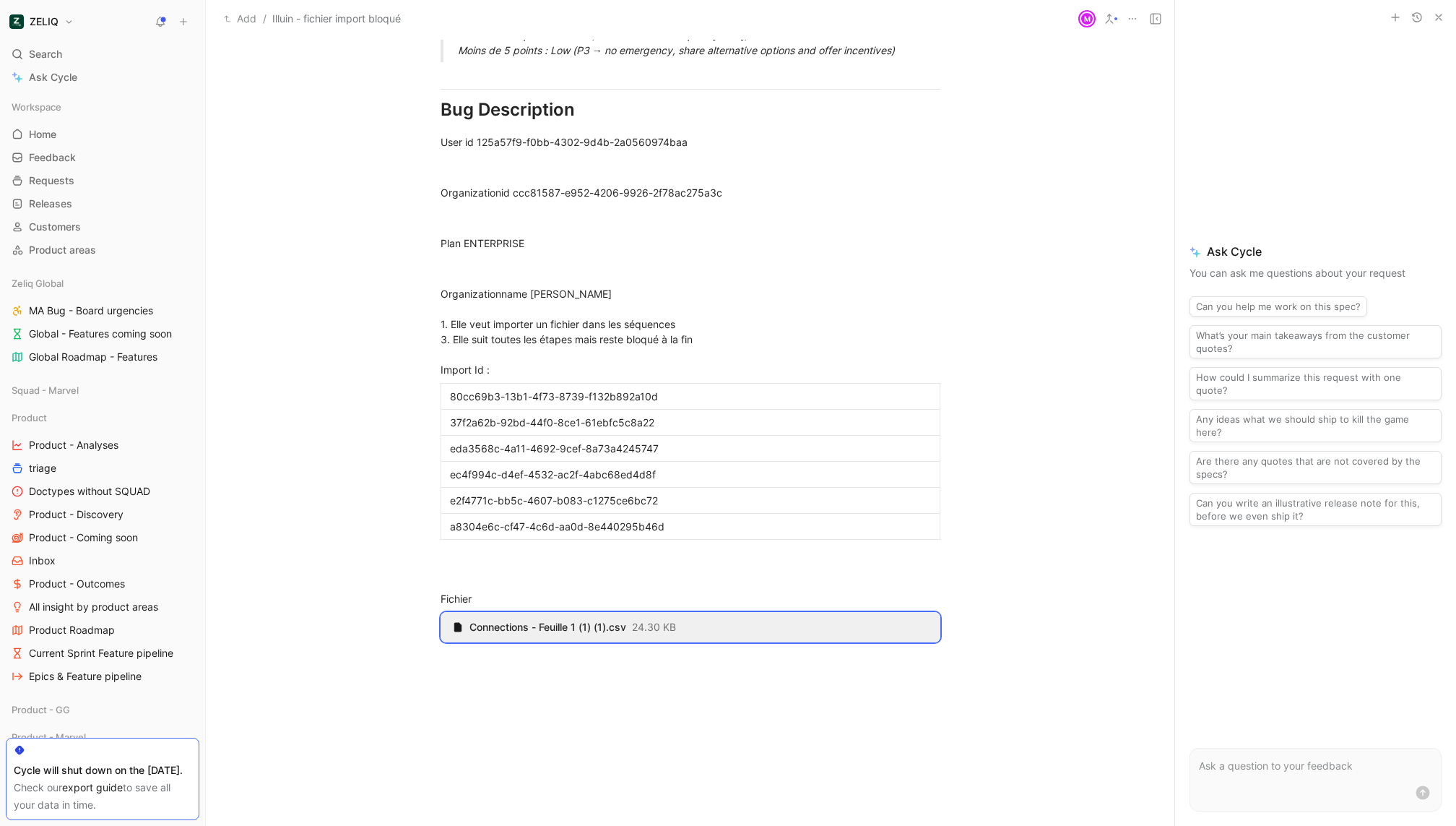
scroll to position [966, 0]
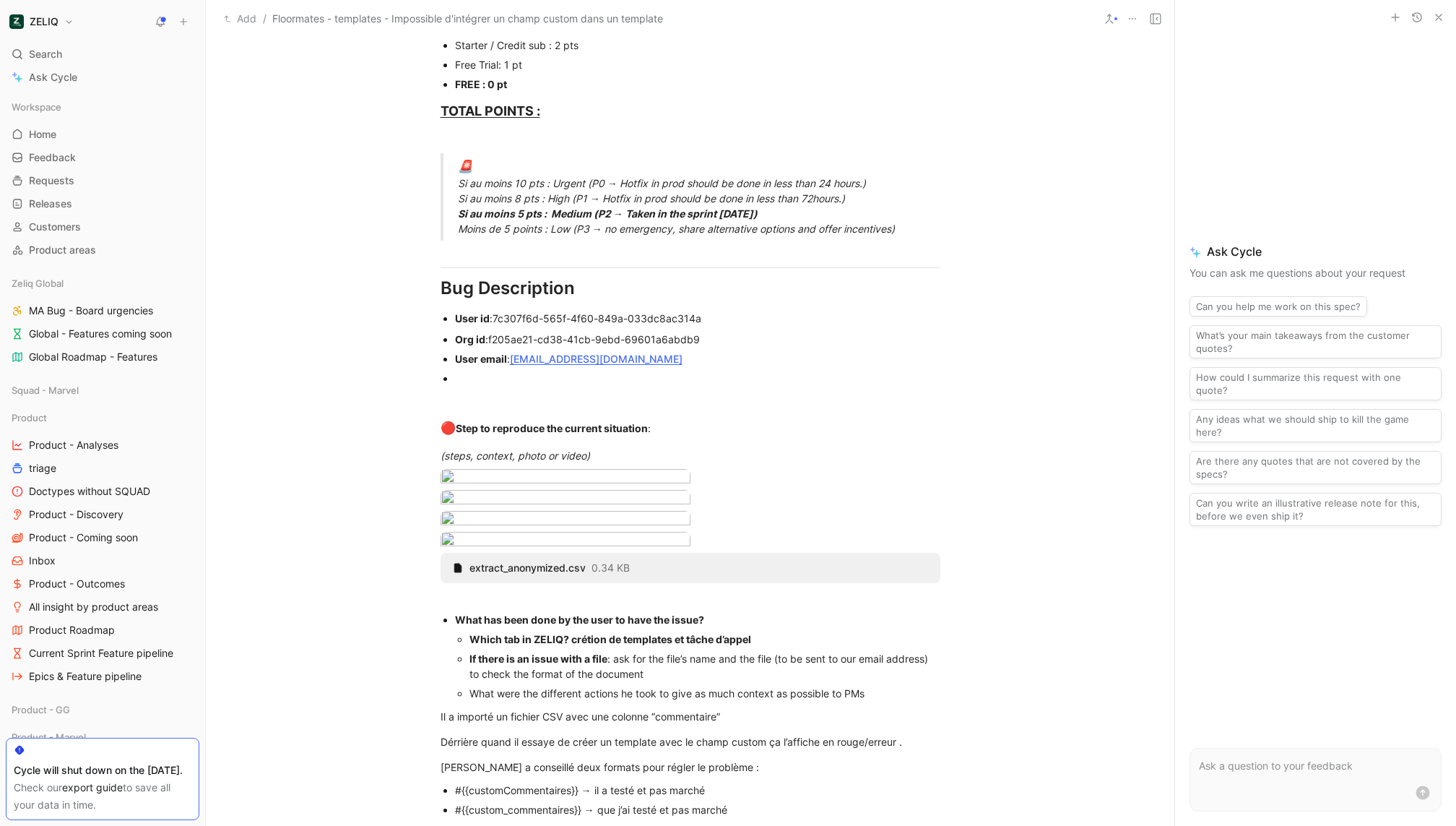
scroll to position [702, 0]
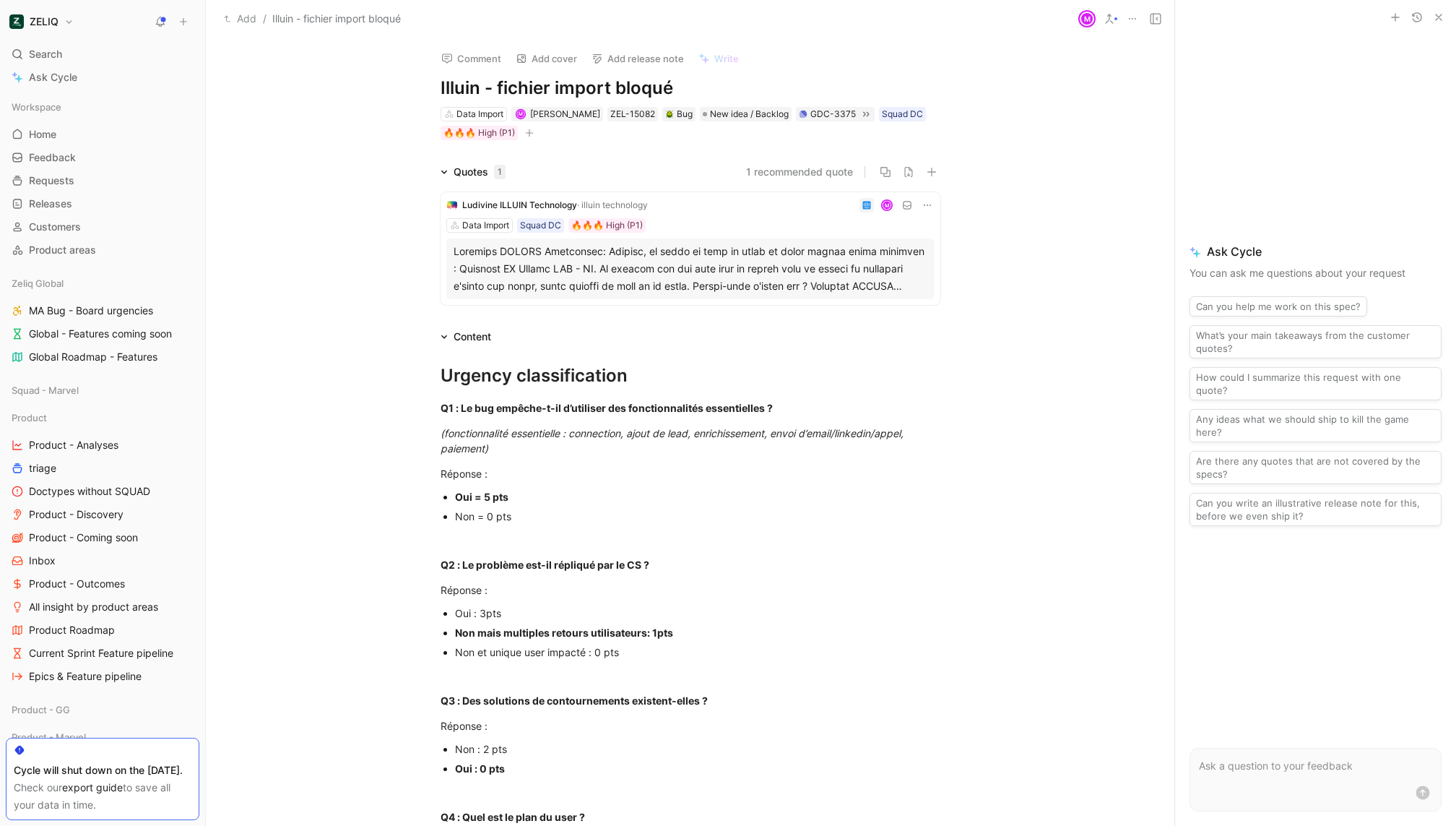
click at [457, 63] on button "Comment" at bounding box center [471, 58] width 73 height 20
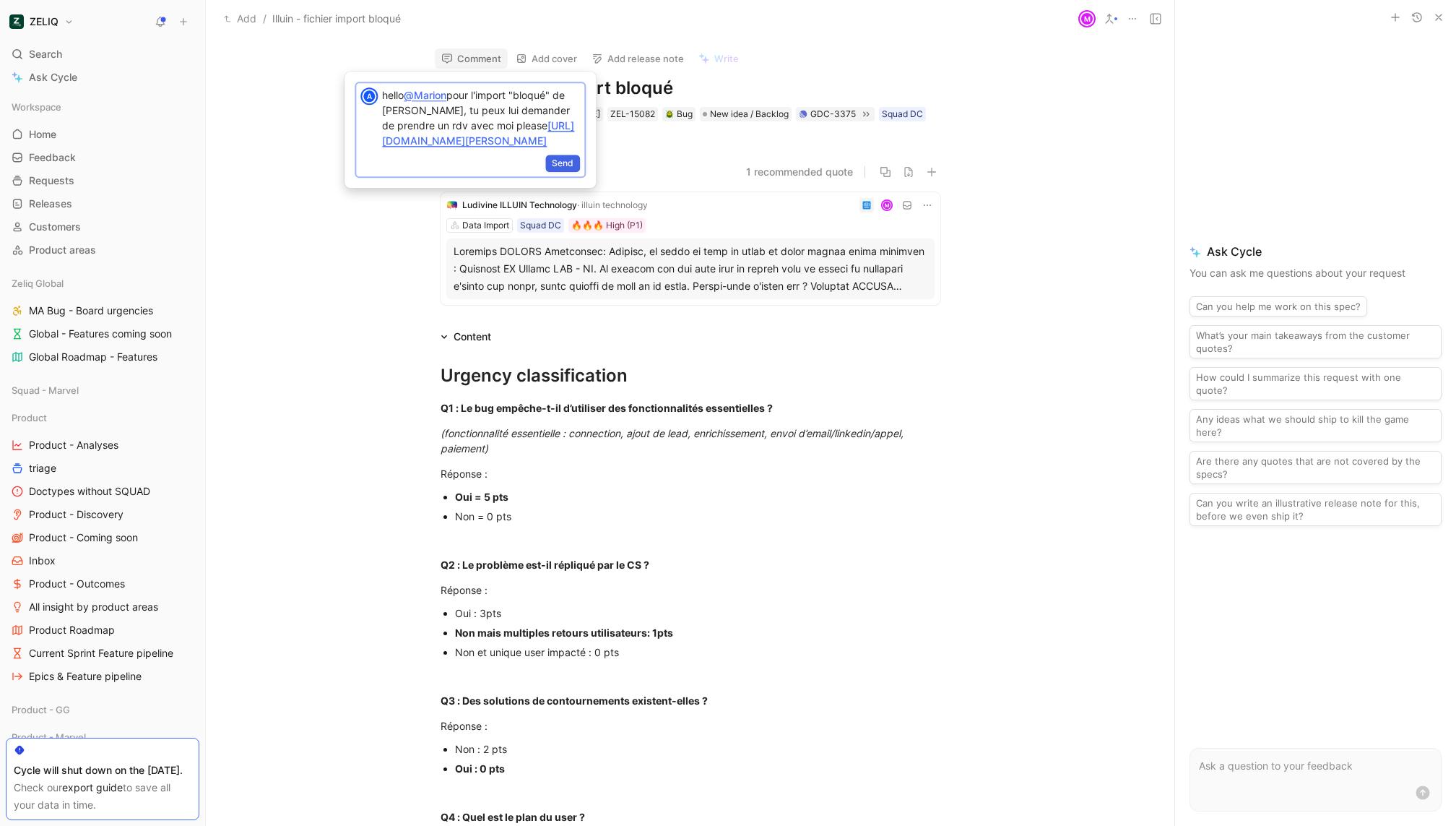
click at [554, 171] on span "Send" at bounding box center [563, 163] width 22 height 14
